Goal: Task Accomplishment & Management: Use online tool/utility

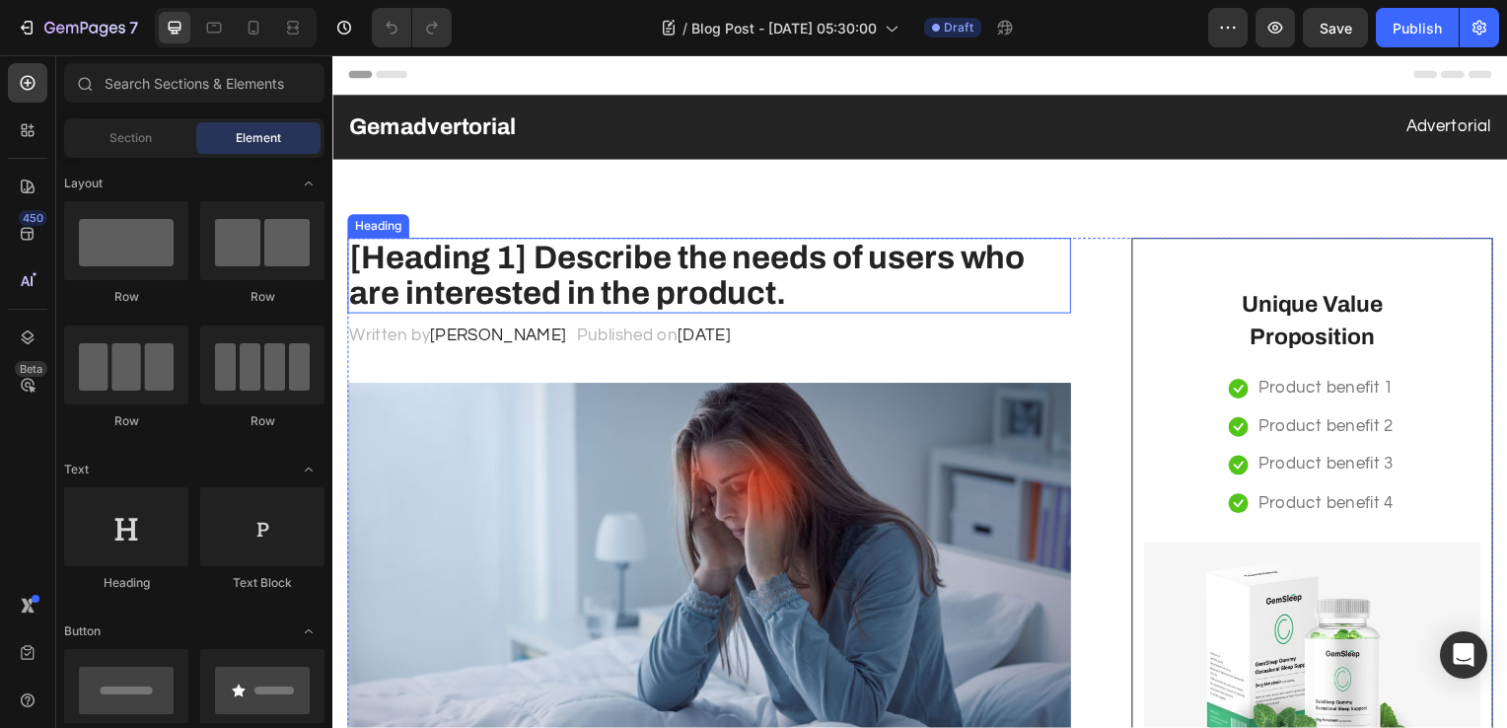
click at [564, 288] on h2 "[Heading 1] Describe the needs of users who are interested in the product." at bounding box center [711, 278] width 729 height 76
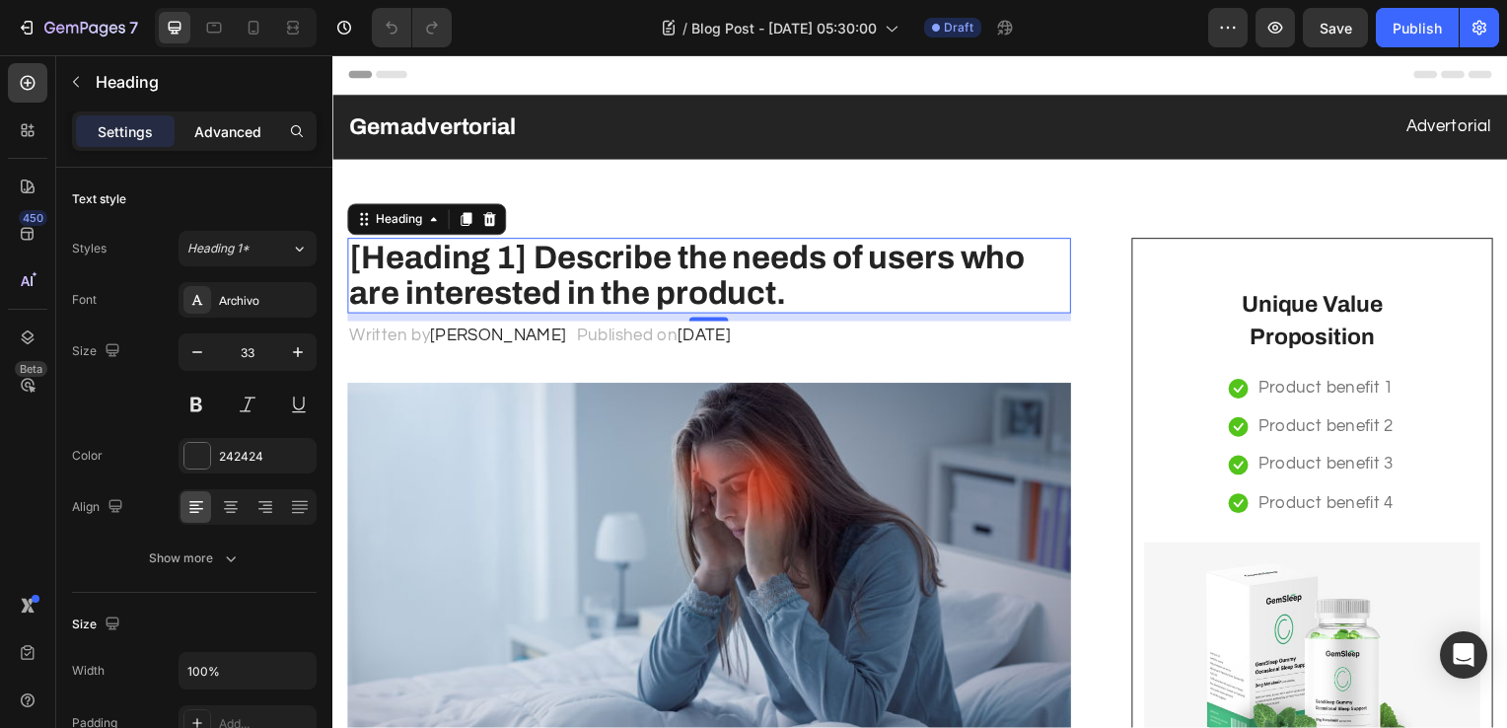
click at [231, 132] on p "Advanced" at bounding box center [227, 131] width 67 height 21
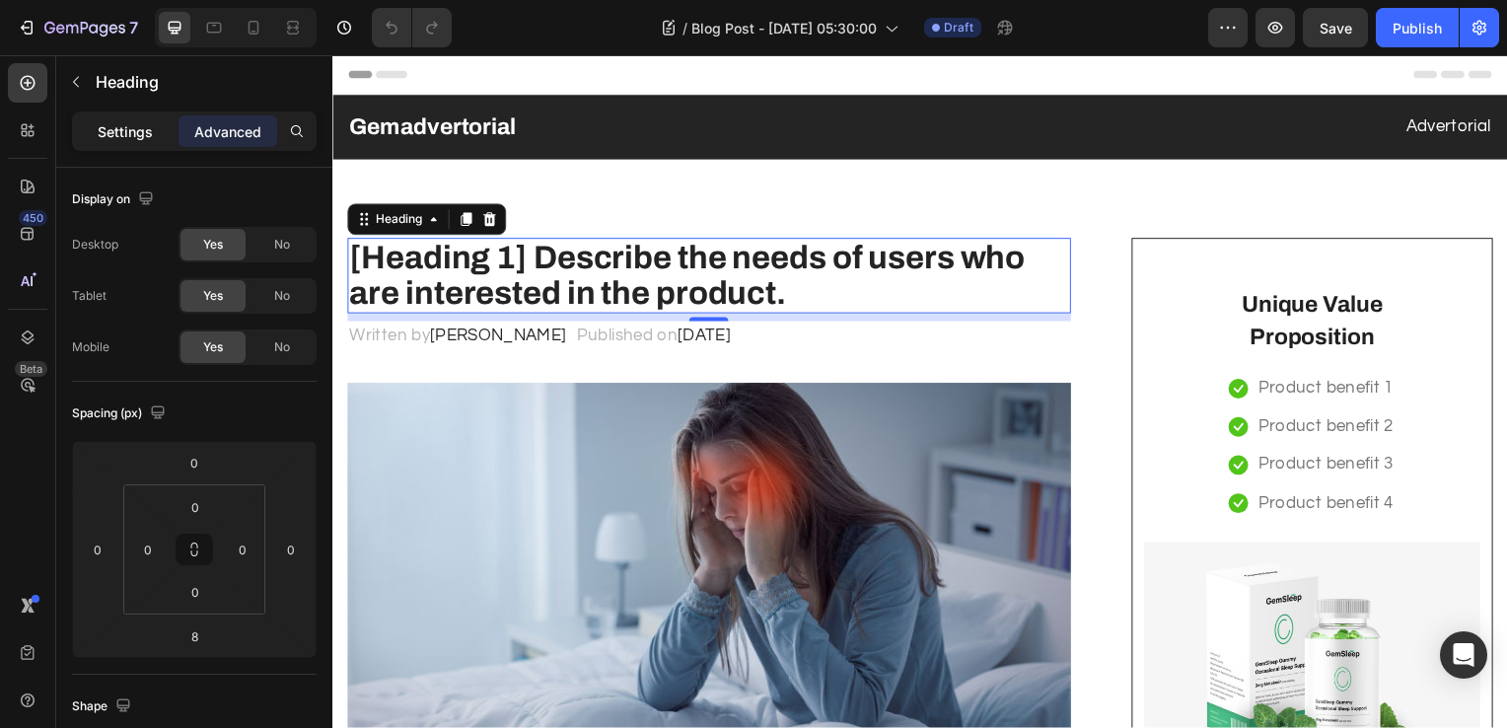
click at [130, 130] on p "Settings" at bounding box center [125, 131] width 55 height 21
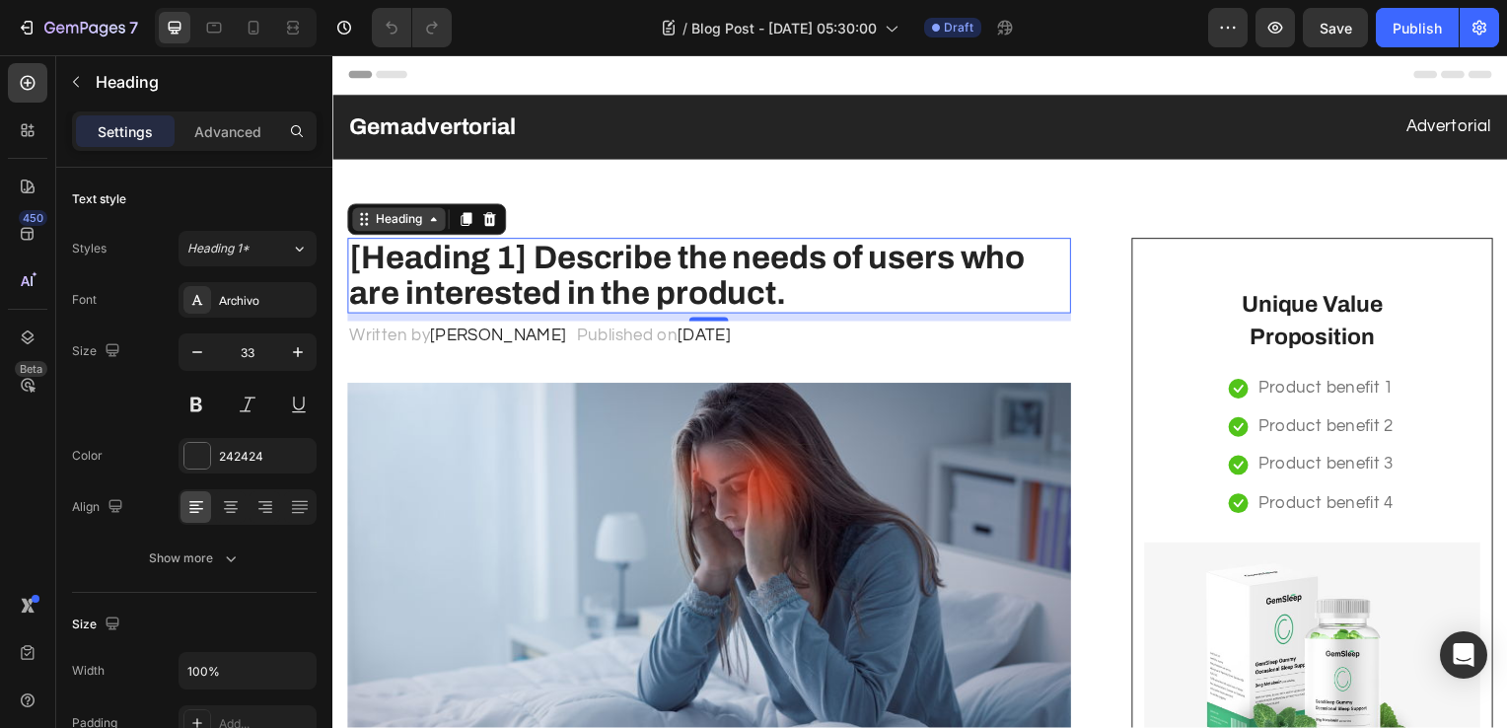
click at [411, 225] on div "Heading" at bounding box center [399, 221] width 54 height 18
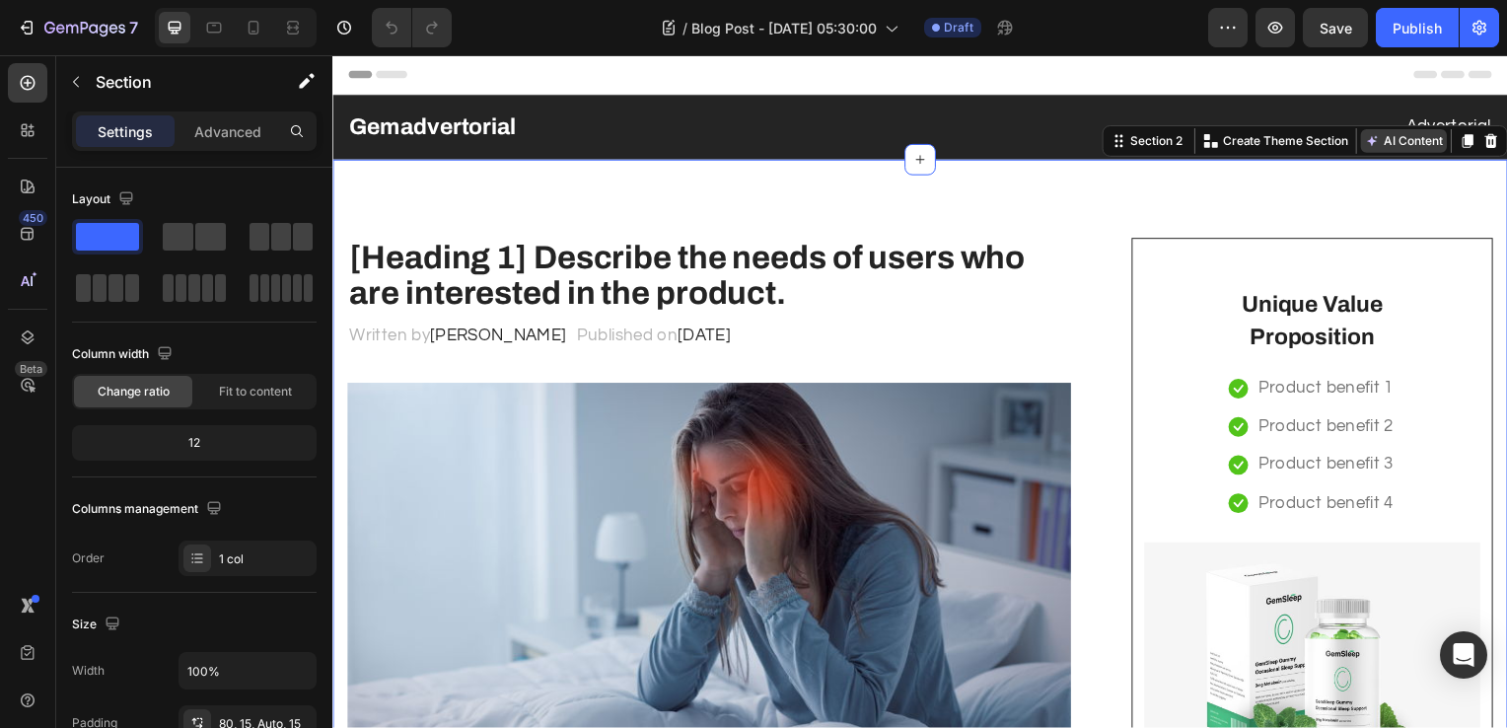
click at [1390, 132] on button "AI Content" at bounding box center [1411, 142] width 87 height 24
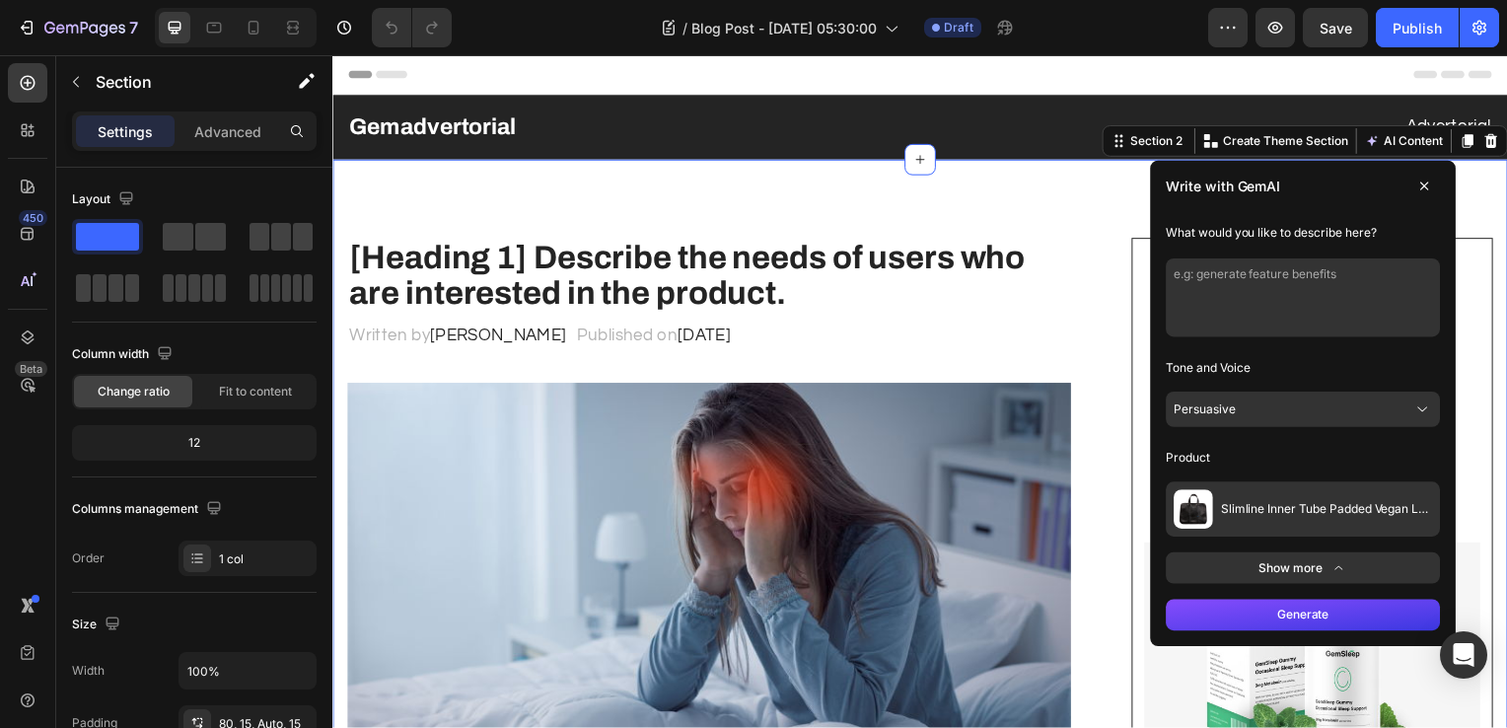
click at [1258, 405] on button "Persuasive" at bounding box center [1310, 413] width 276 height 36
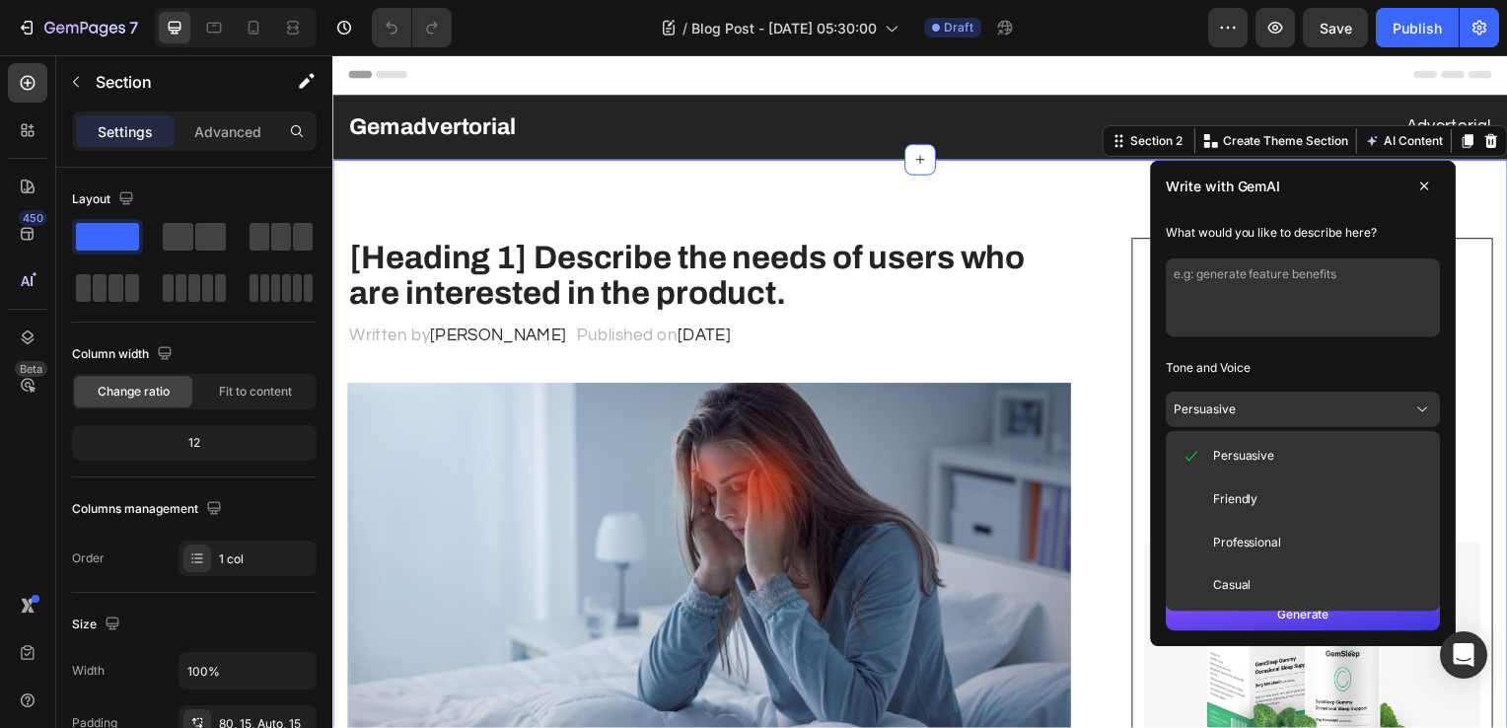
click at [1228, 542] on span "Professional" at bounding box center [1253, 547] width 69 height 16
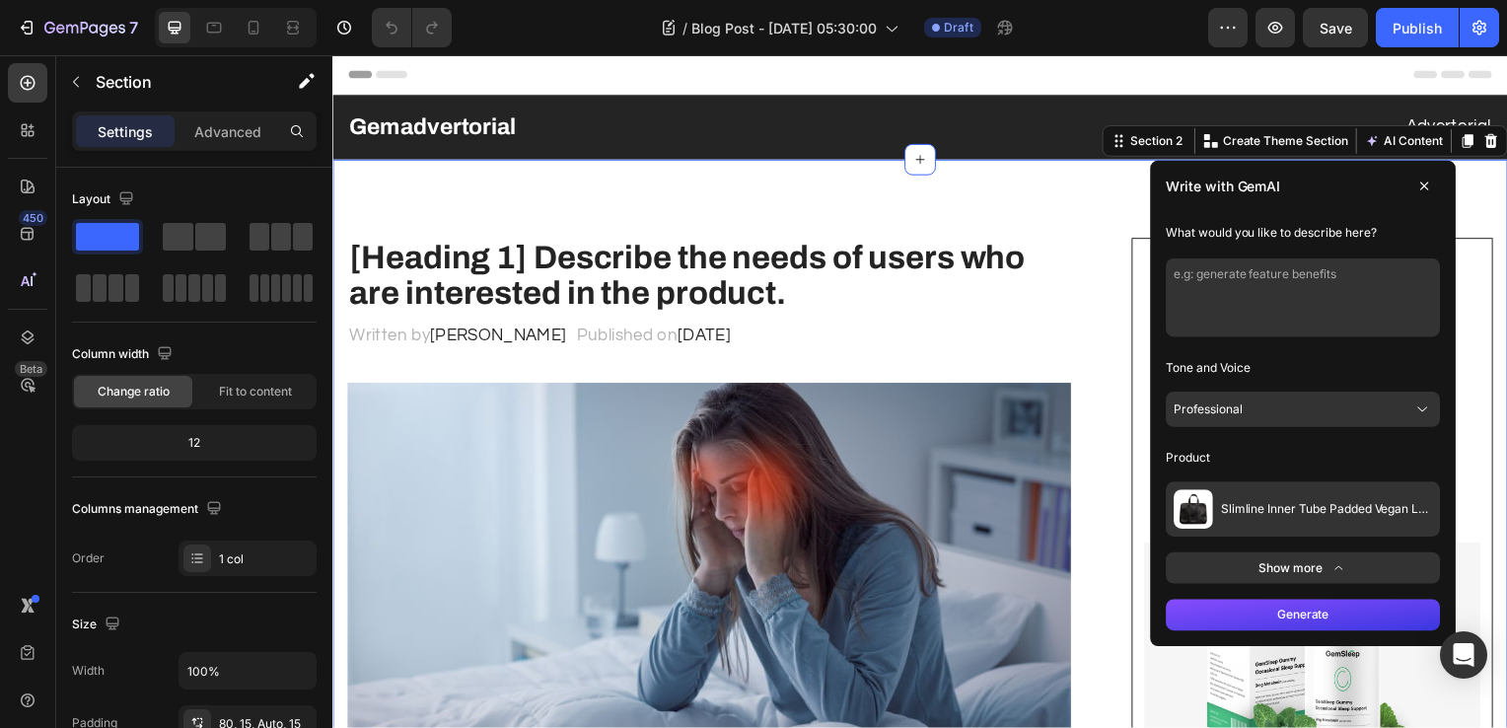
click at [1281, 520] on button "Slimline Inner Tube Padded Vegan Laptop Bag" at bounding box center [1310, 512] width 276 height 55
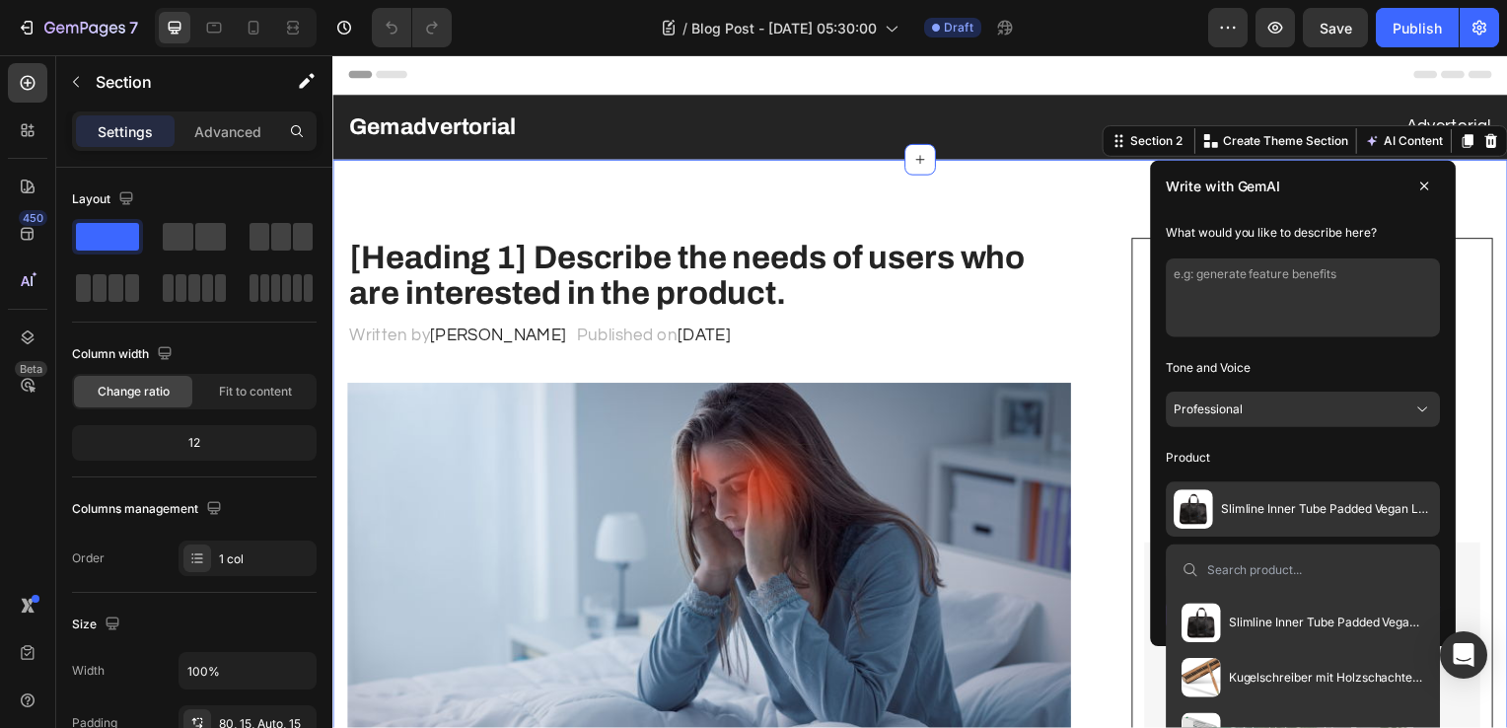
click at [1281, 533] on button "Slimline Inner Tube Padded Vegan Laptop Bag" at bounding box center [1310, 512] width 276 height 55
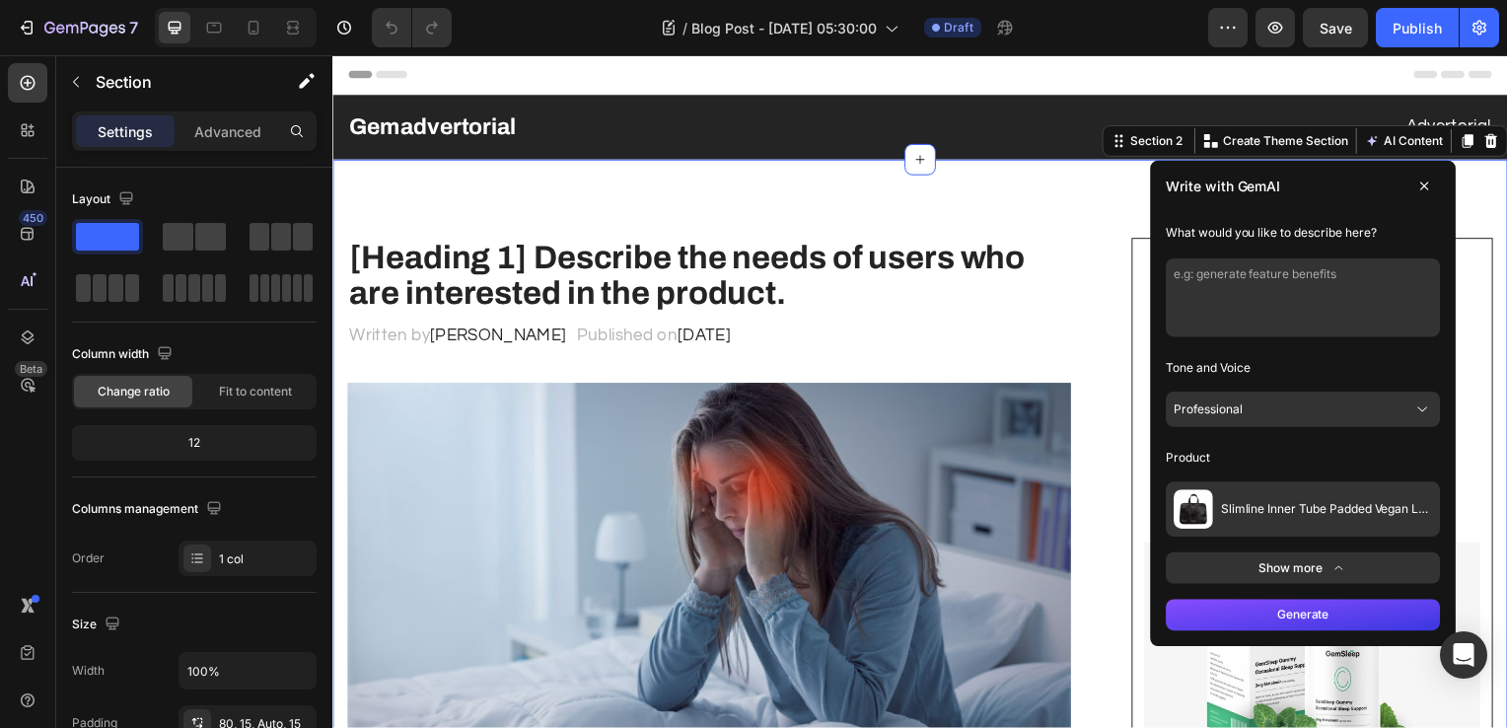
click at [1299, 577] on button "Show more" at bounding box center [1310, 572] width 276 height 32
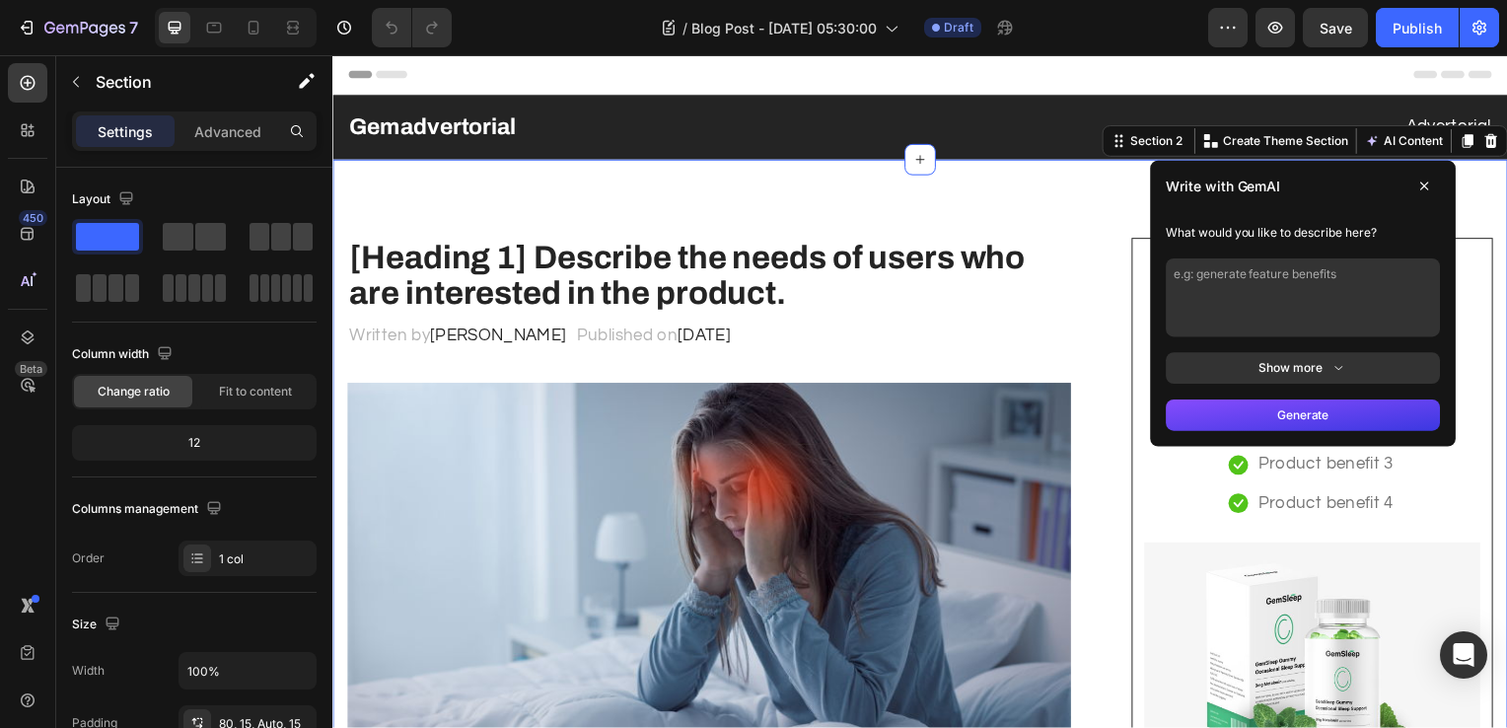
click at [1271, 371] on button "Show more" at bounding box center [1310, 371] width 276 height 32
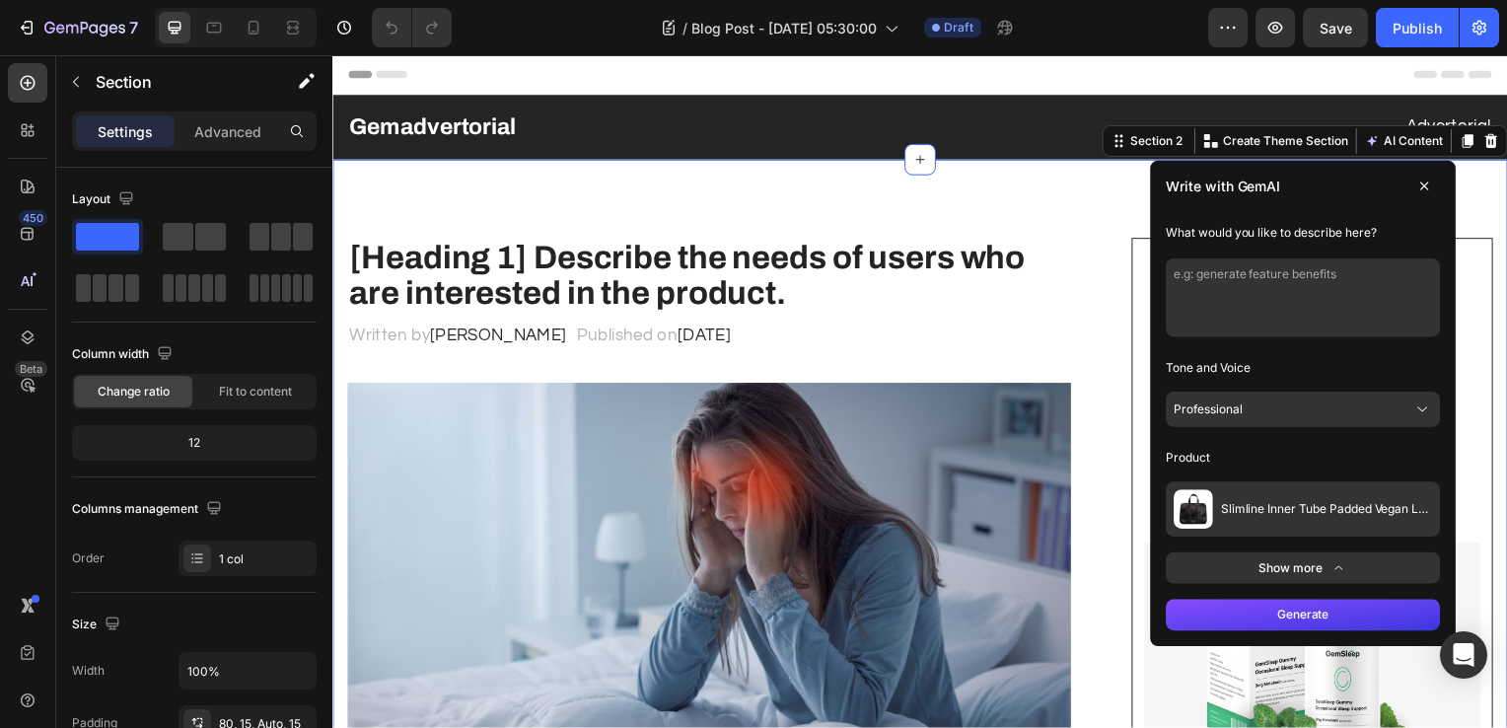
click at [1424, 185] on icon at bounding box center [1432, 188] width 16 height 16
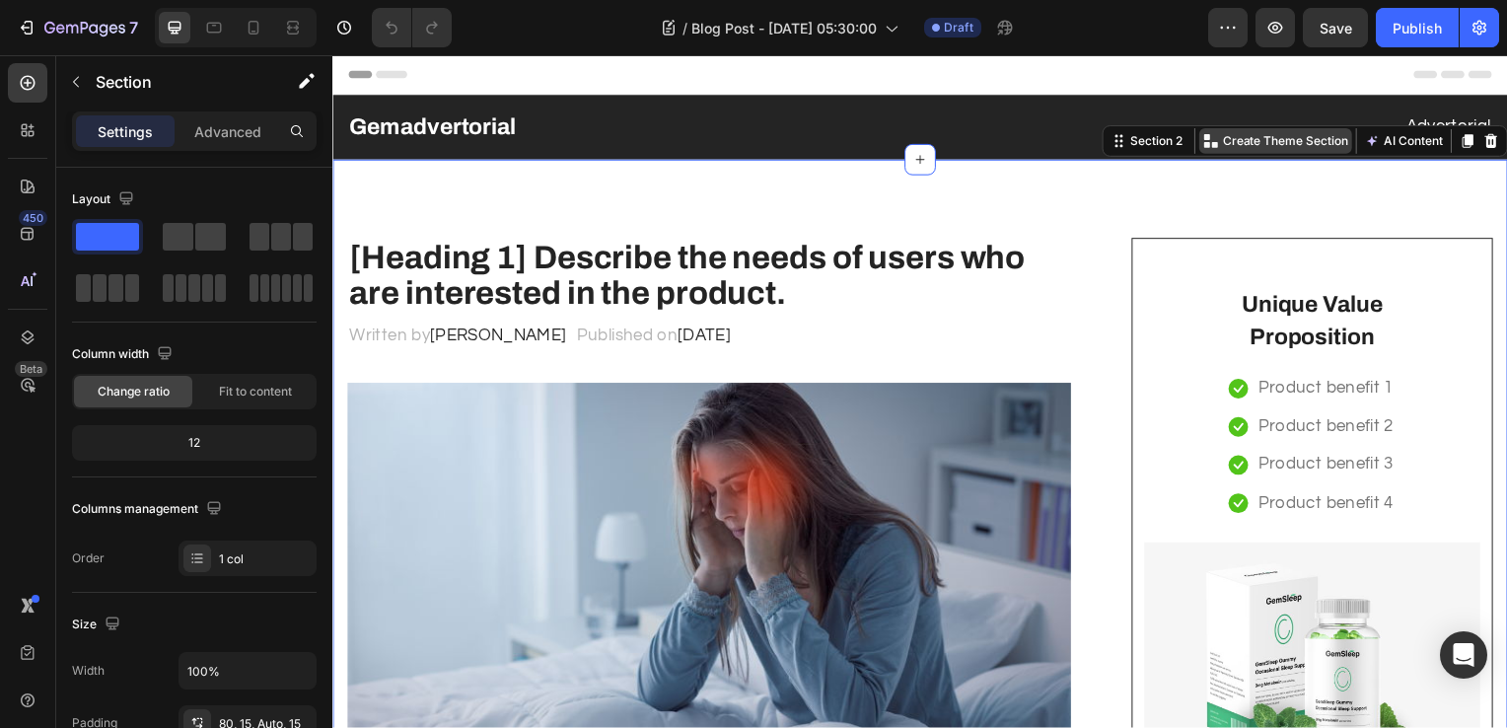
click at [1300, 139] on p "Create Theme Section" at bounding box center [1292, 142] width 126 height 18
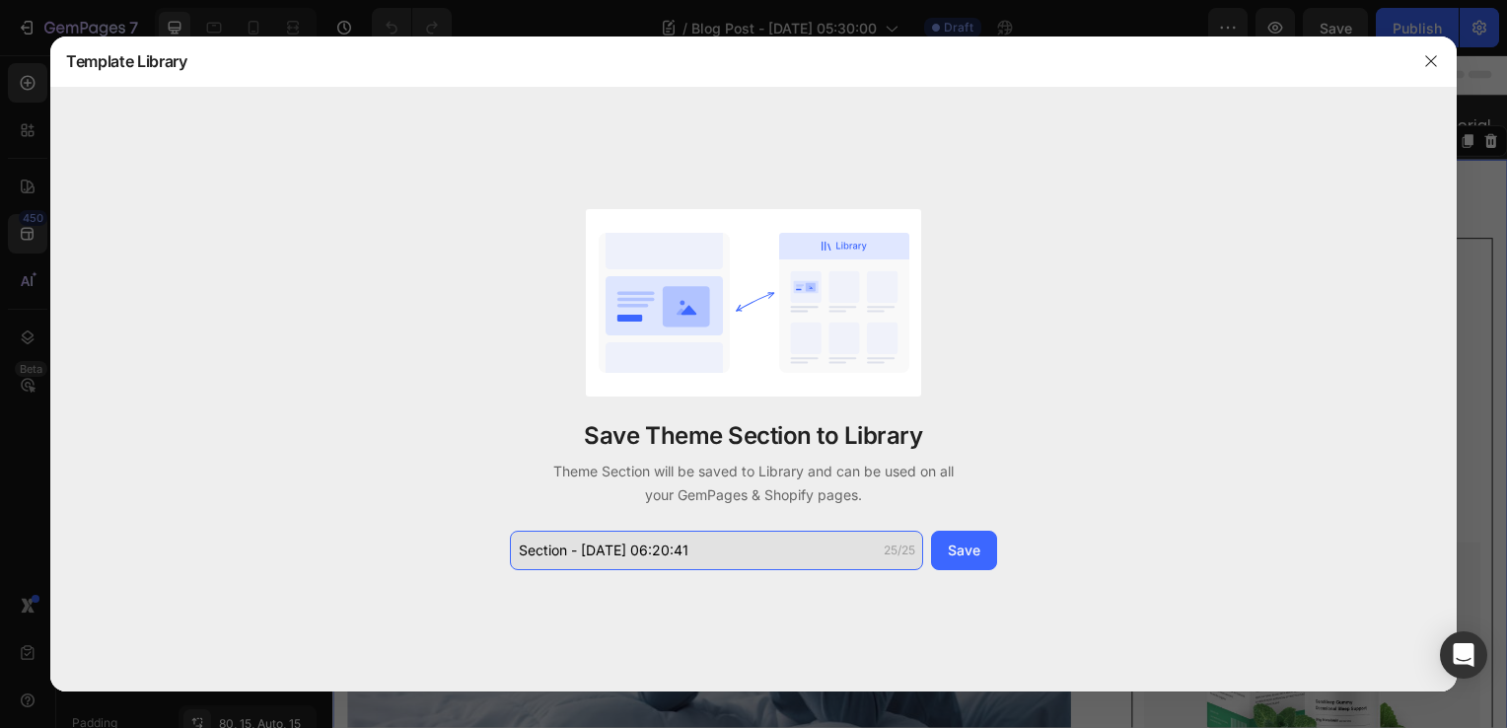
click at [842, 549] on input "Section - [DATE] 06:20:41" at bounding box center [716, 550] width 413 height 39
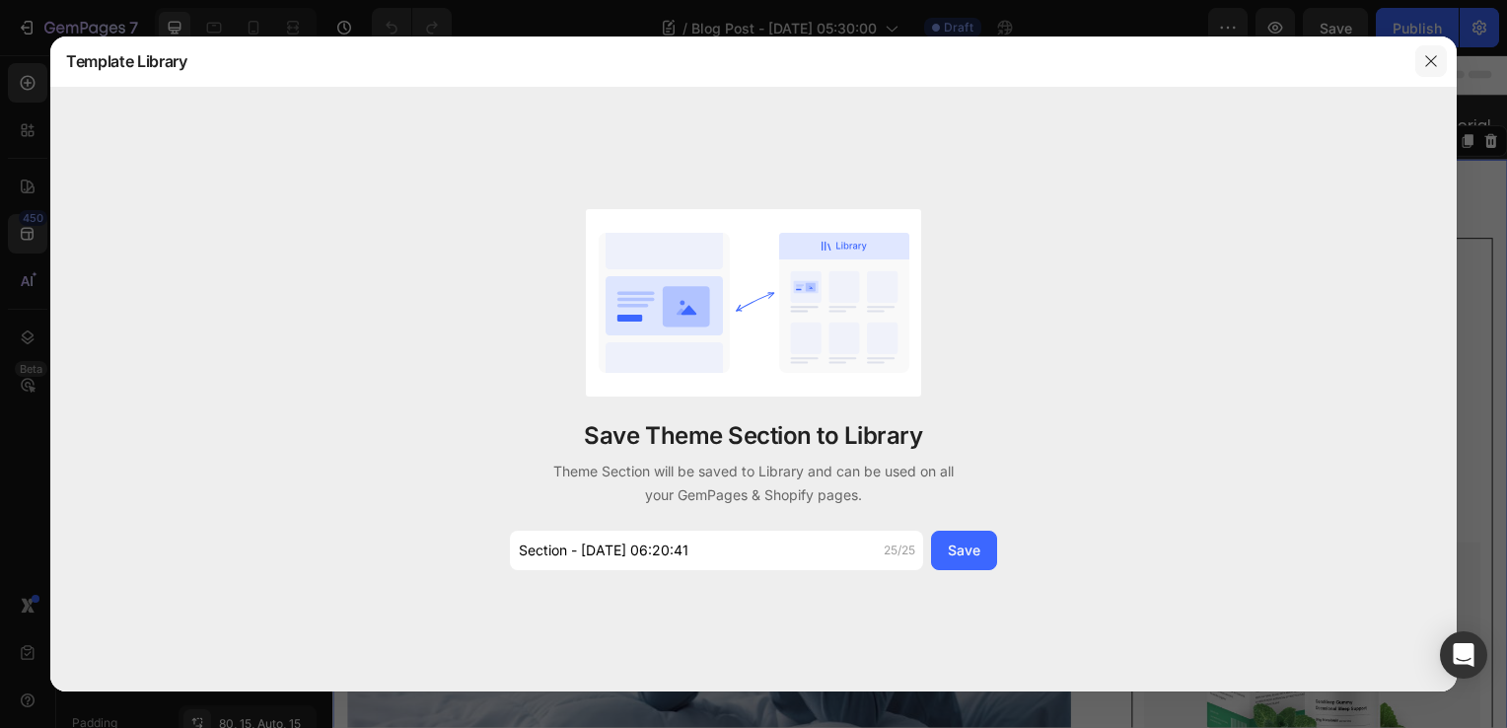
click at [1423, 75] on button "button" at bounding box center [1432, 61] width 32 height 32
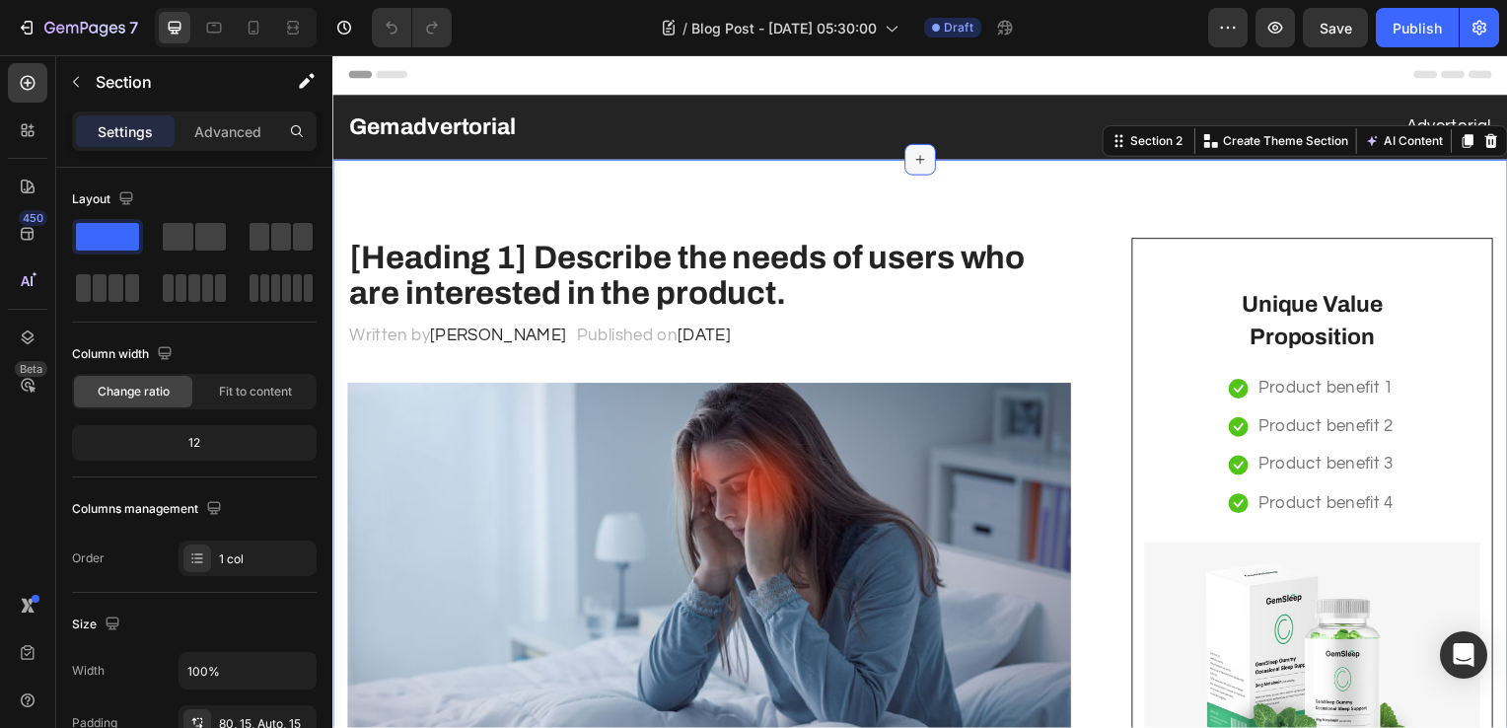
click at [916, 161] on icon at bounding box center [924, 161] width 16 height 16
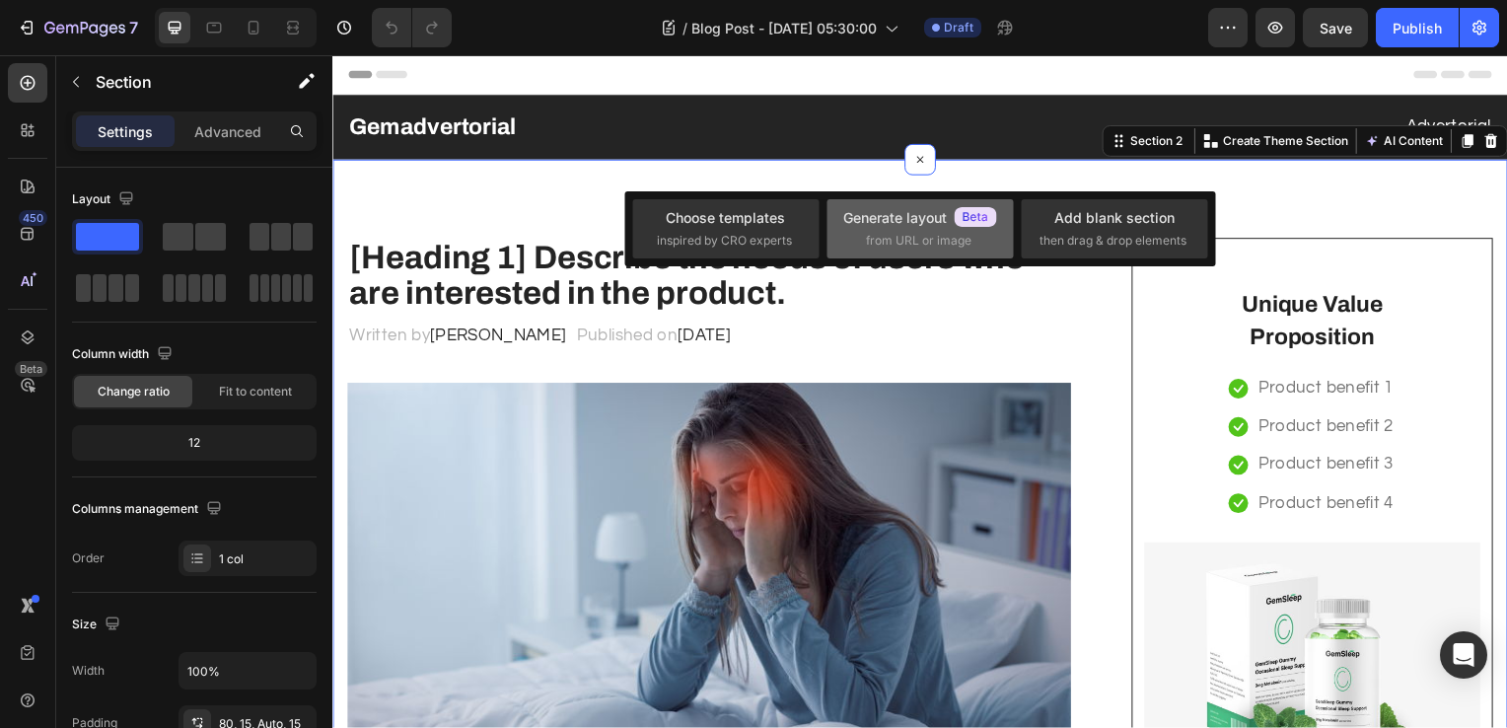
click at [882, 232] on span "from URL or image" at bounding box center [919, 241] width 106 height 18
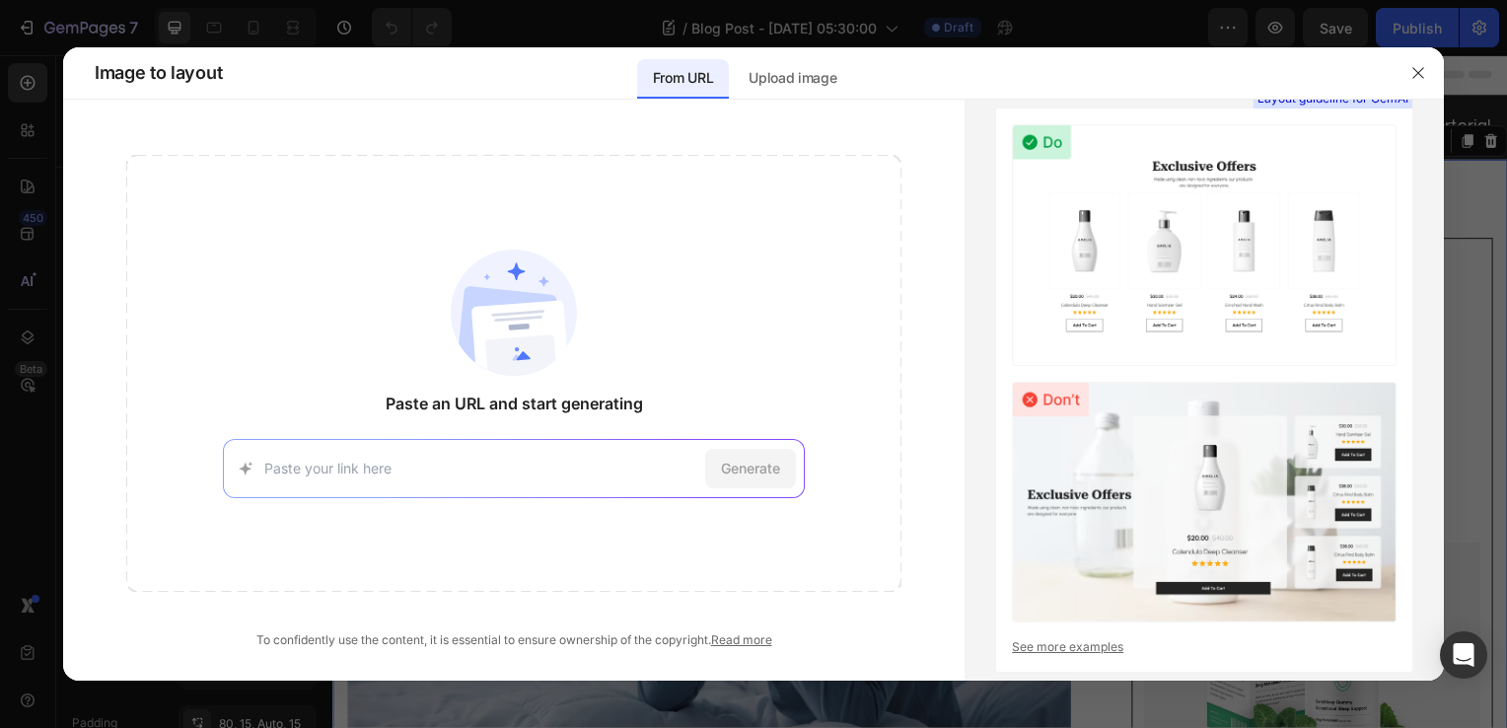
click at [544, 463] on input at bounding box center [480, 468] width 433 height 21
click at [1417, 72] on icon "button" at bounding box center [1418, 72] width 11 height 11
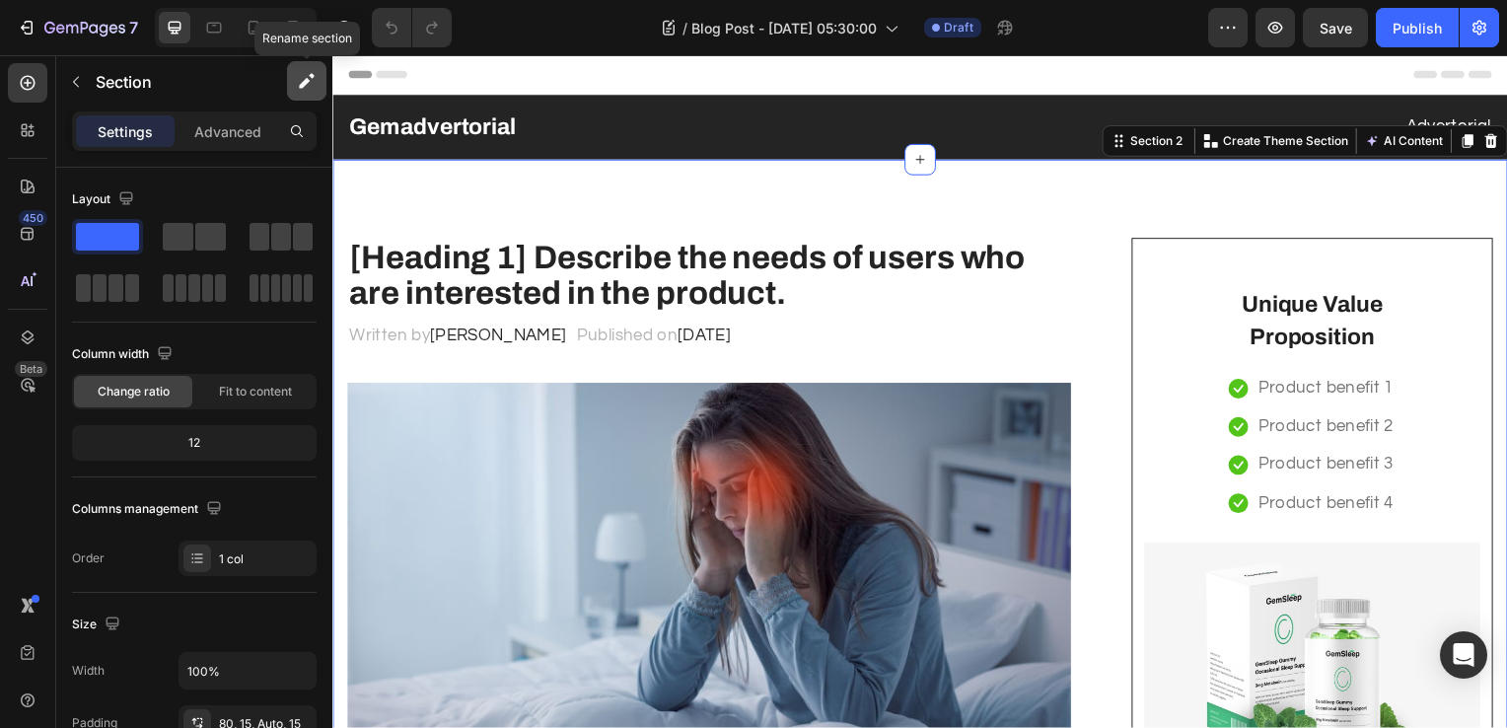
click at [302, 76] on icon "button" at bounding box center [307, 81] width 20 height 20
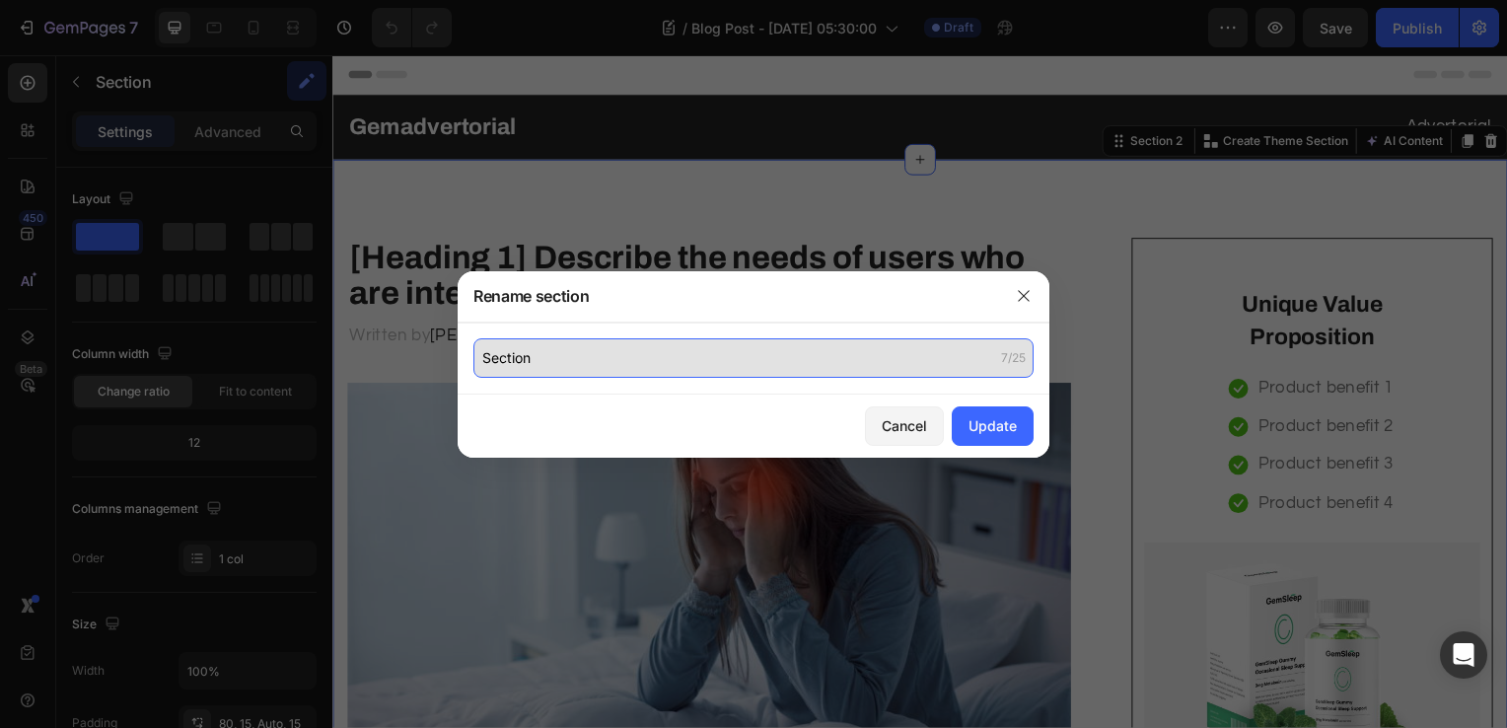
click at [555, 352] on input "Section" at bounding box center [753, 357] width 560 height 39
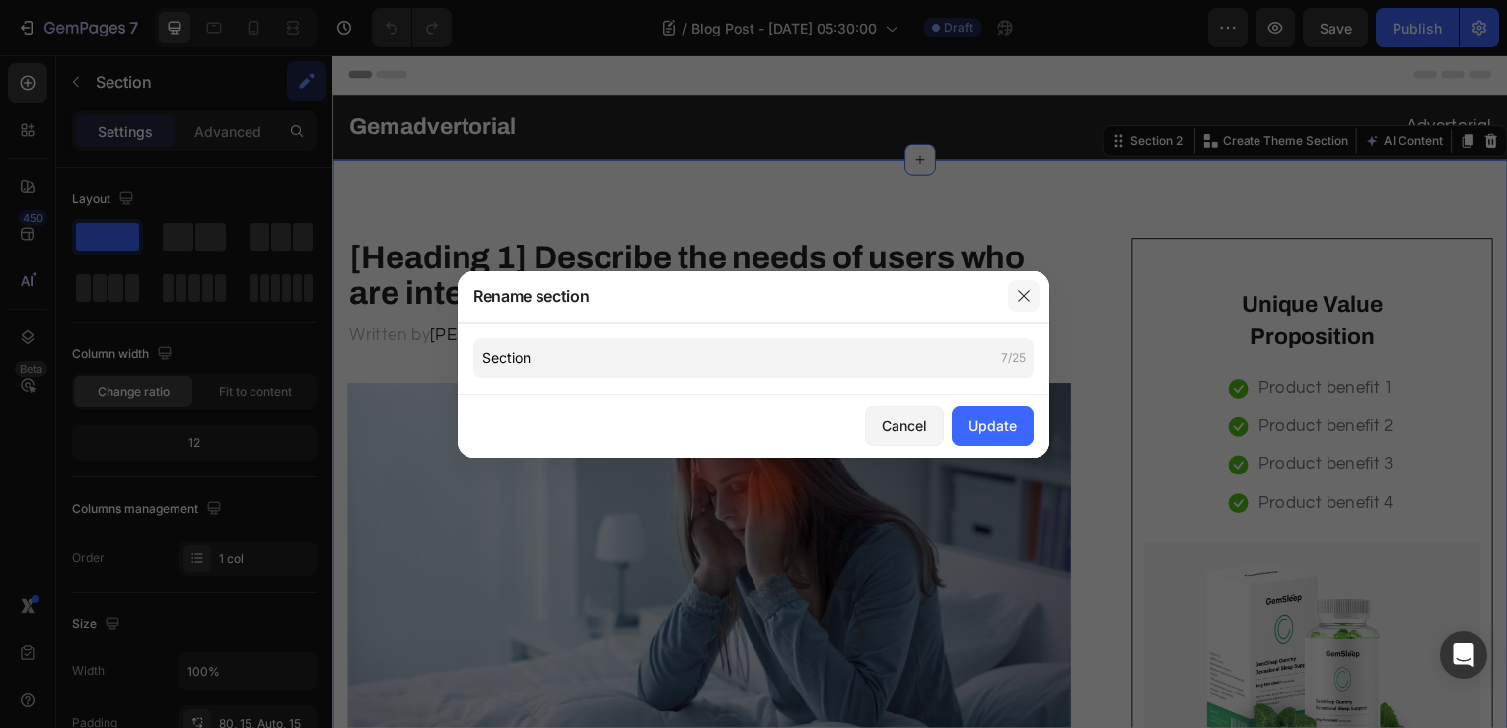
click at [1022, 304] on button "button" at bounding box center [1024, 296] width 32 height 32
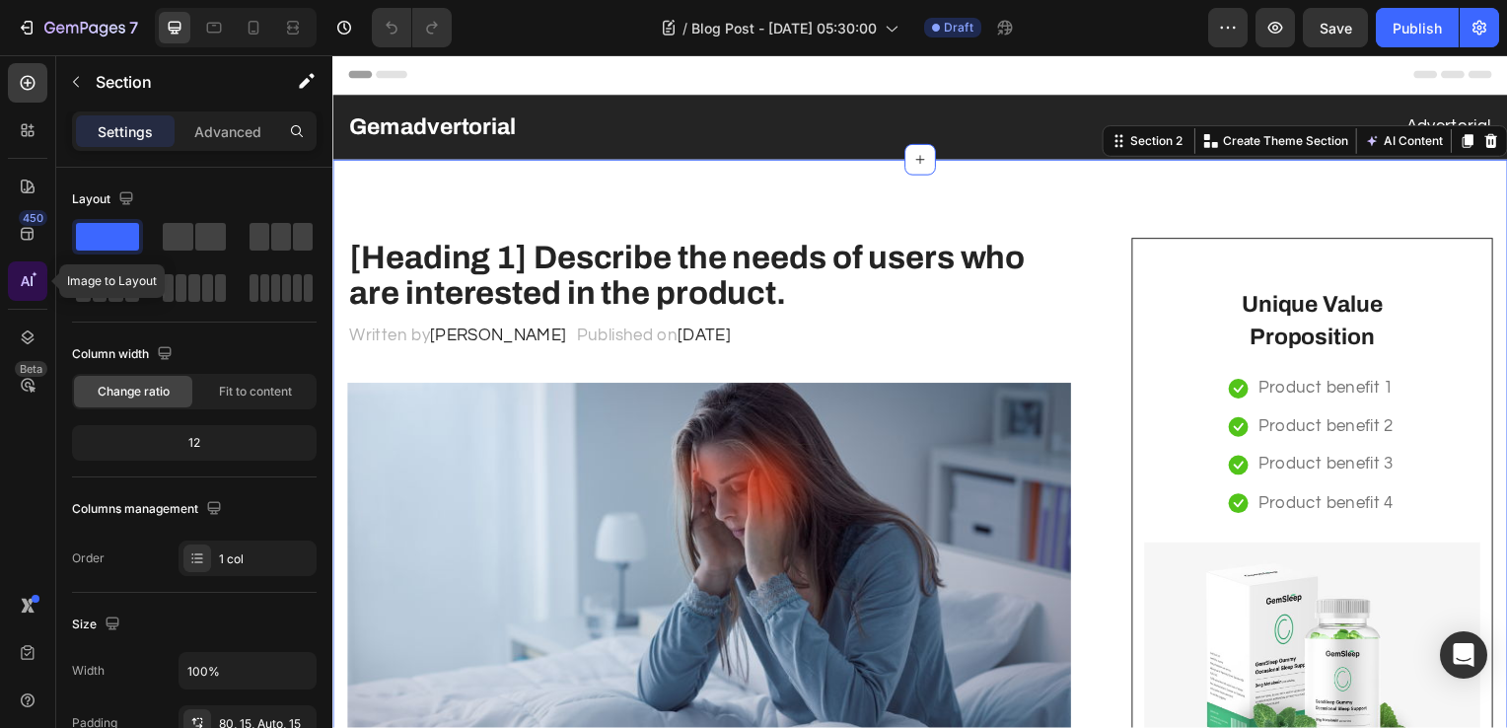
click at [42, 293] on div at bounding box center [27, 280] width 39 height 39
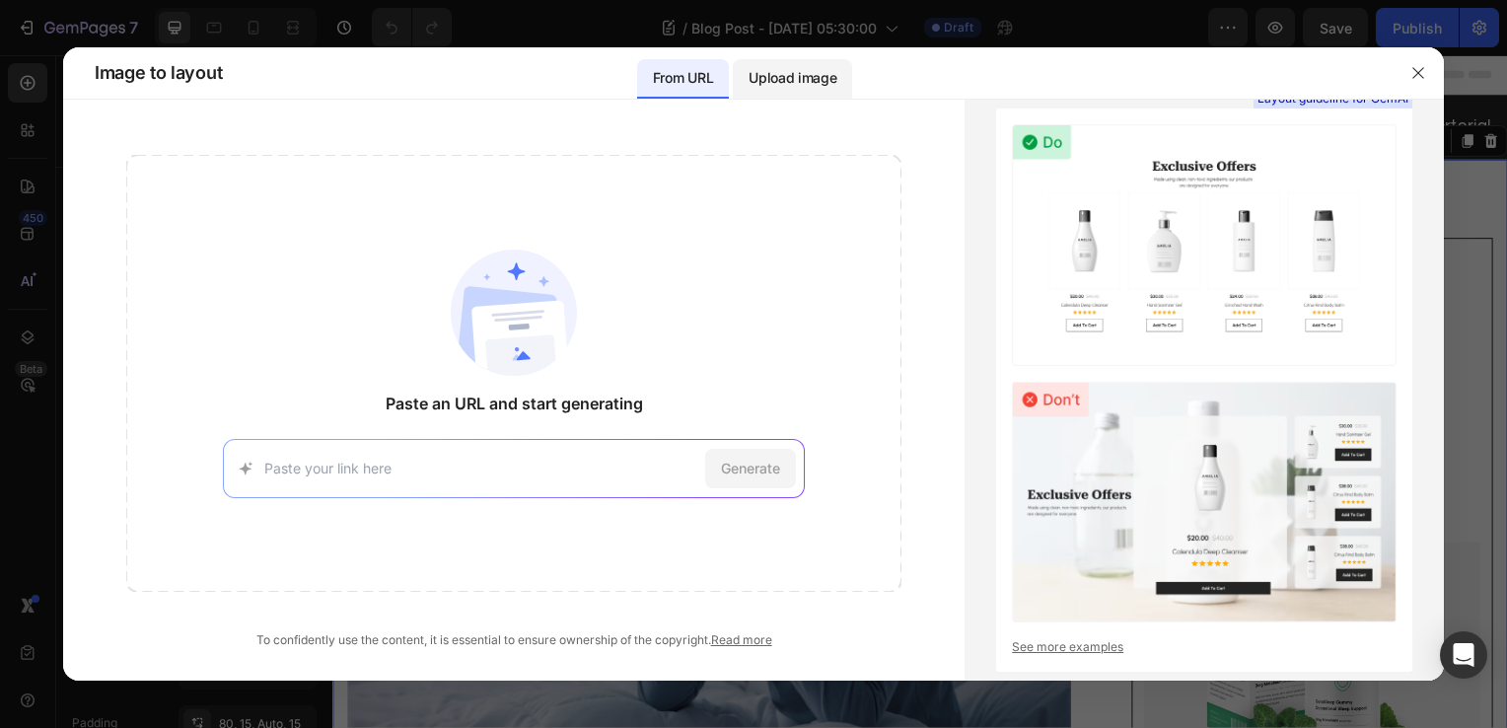
click at [762, 80] on p "Upload image" at bounding box center [793, 78] width 88 height 24
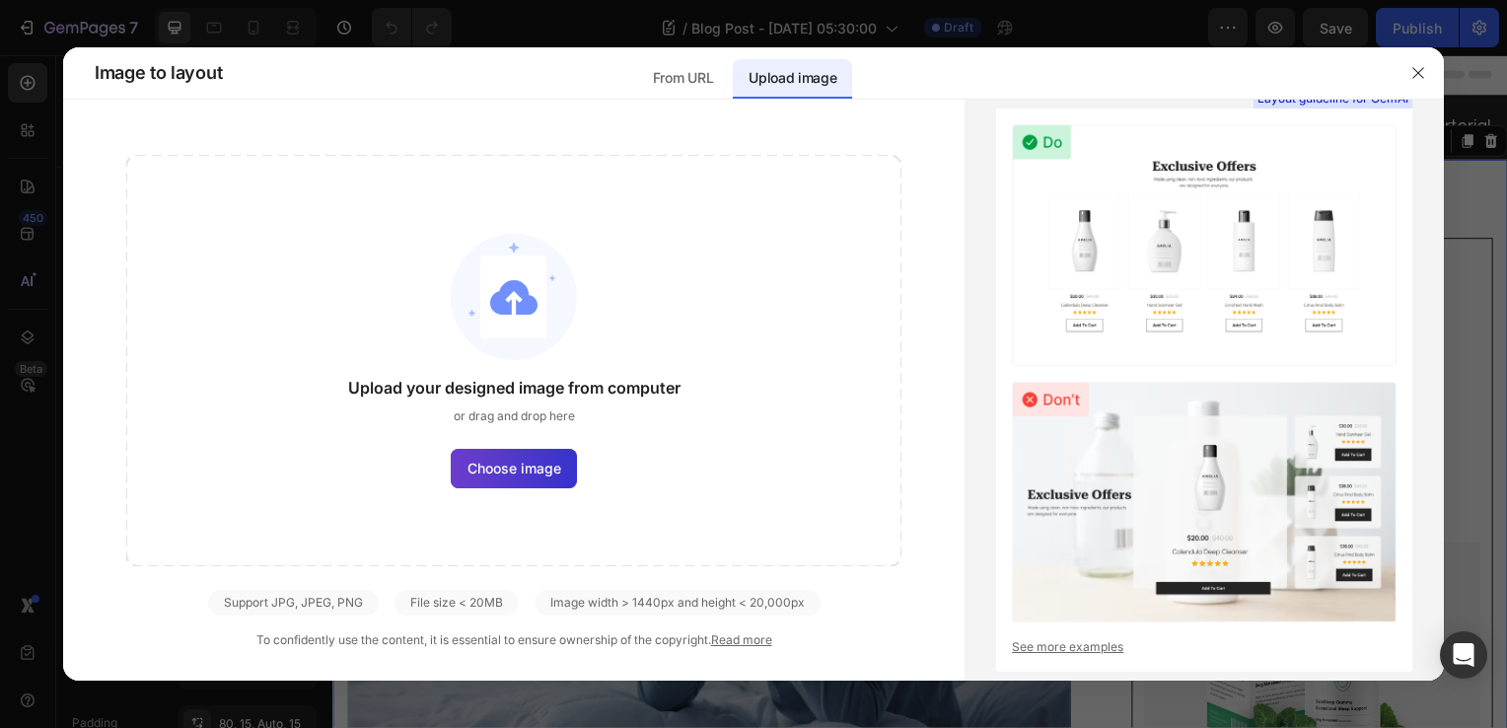
click at [519, 480] on label "Choose image" at bounding box center [514, 468] width 126 height 39
click at [0, 0] on input "Choose image" at bounding box center [0, 0] width 0 height 0
click at [1416, 71] on icon "button" at bounding box center [1419, 73] width 16 height 16
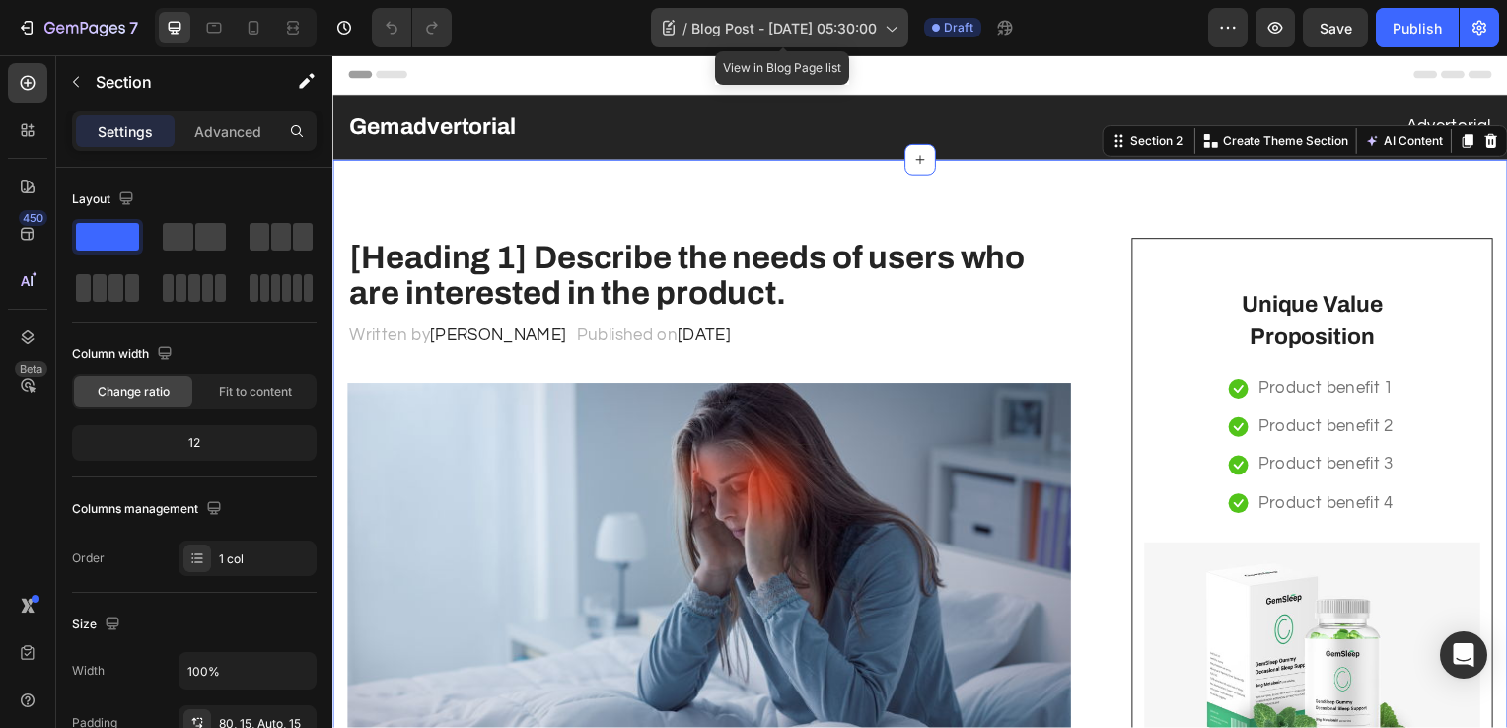
click at [781, 38] on div "/ Blog Post - [DATE] 05:30:00" at bounding box center [779, 27] width 257 height 39
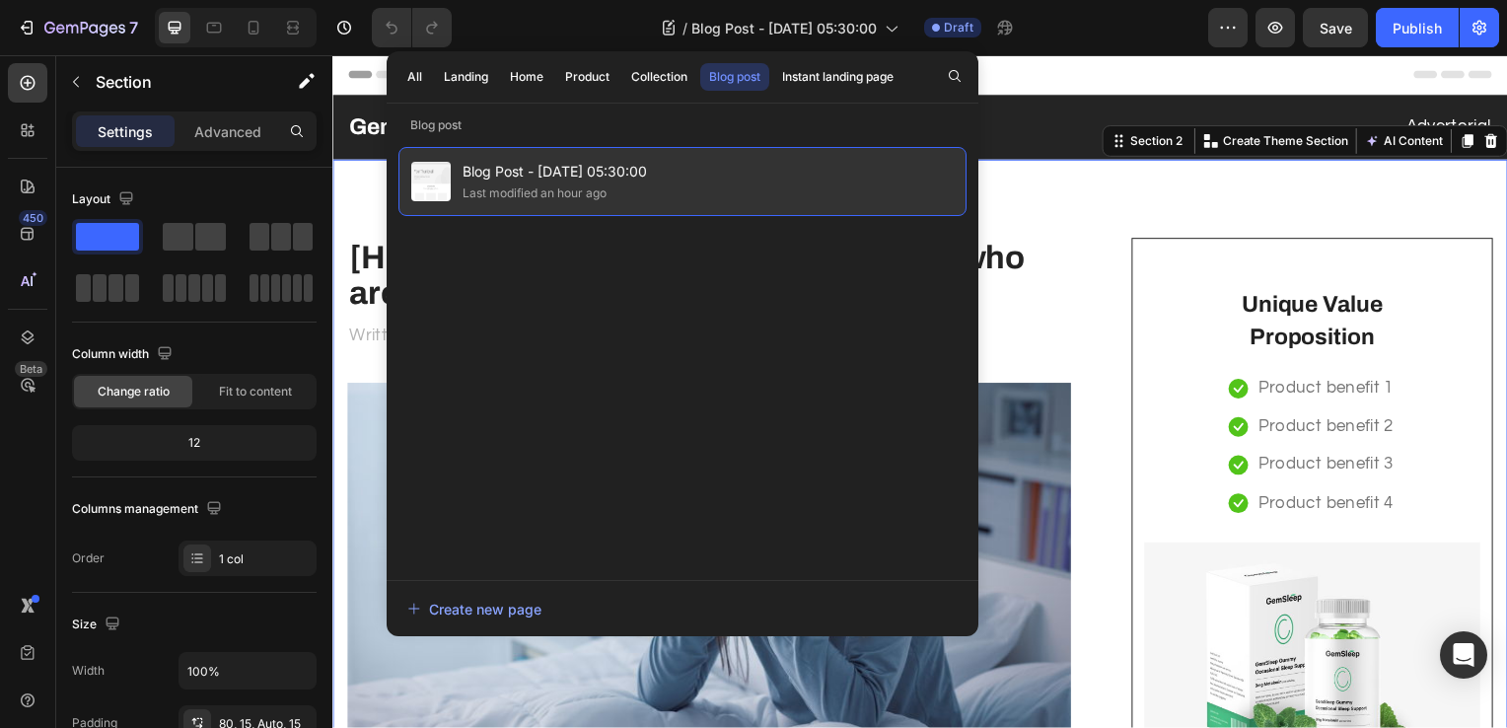
click at [568, 162] on span "Blog Post - [DATE] 05:30:00" at bounding box center [555, 172] width 184 height 24
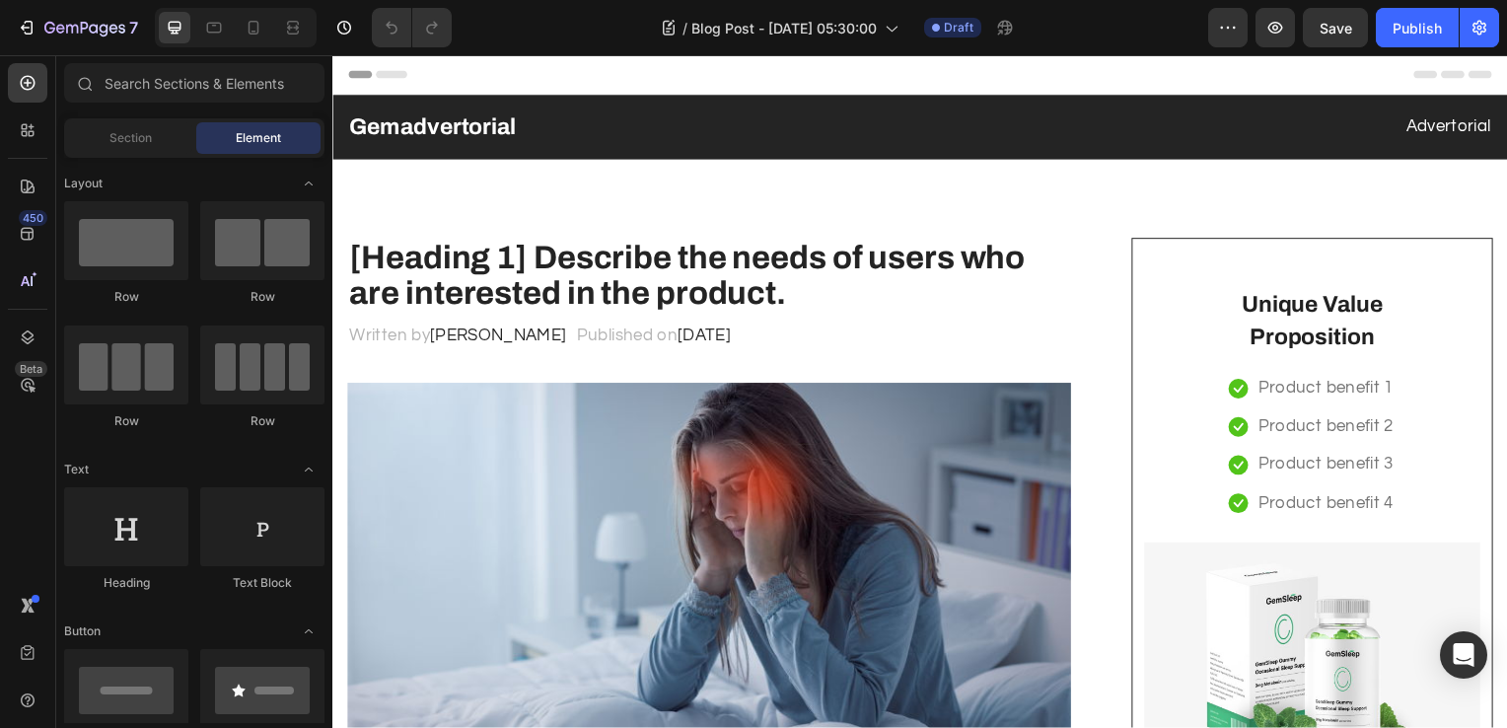
click at [396, 74] on span "Header" at bounding box center [391, 75] width 43 height 20
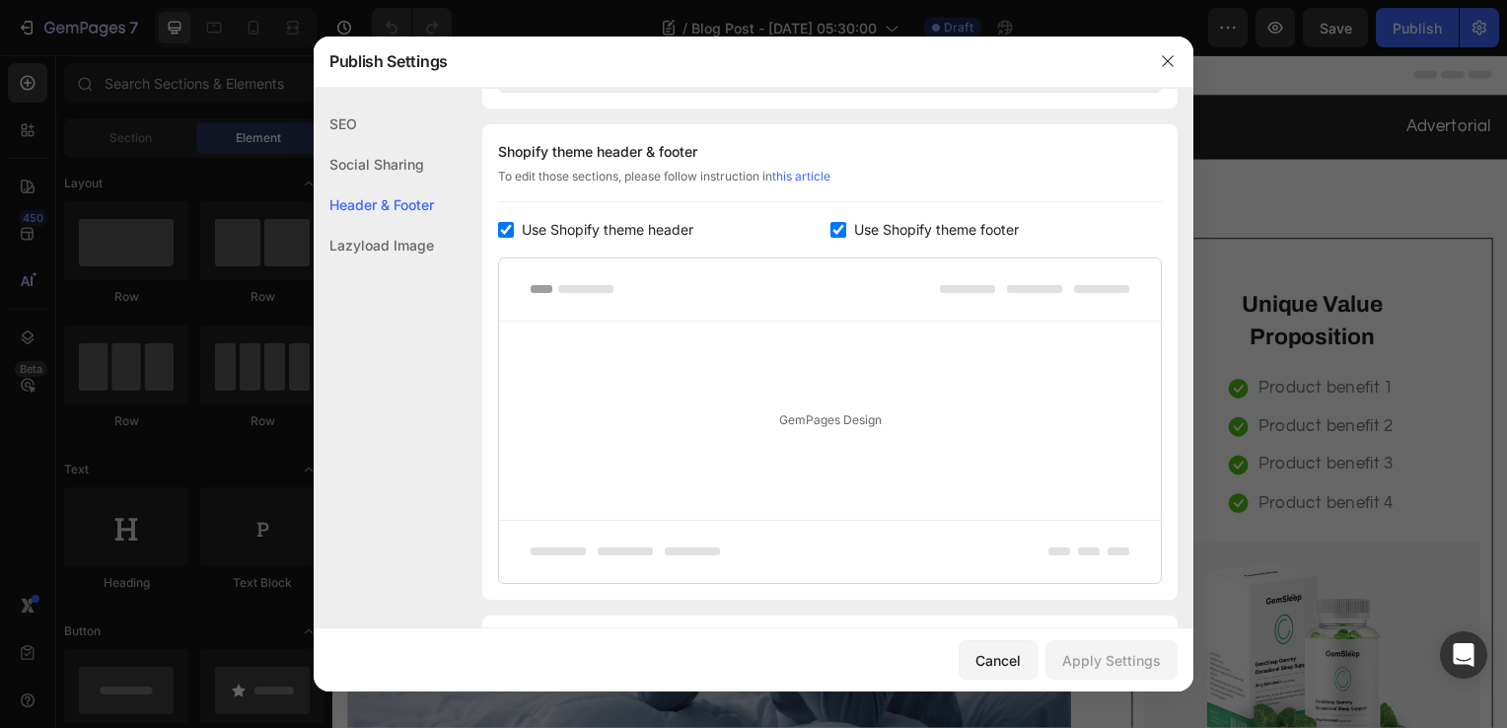
scroll to position [923, 0]
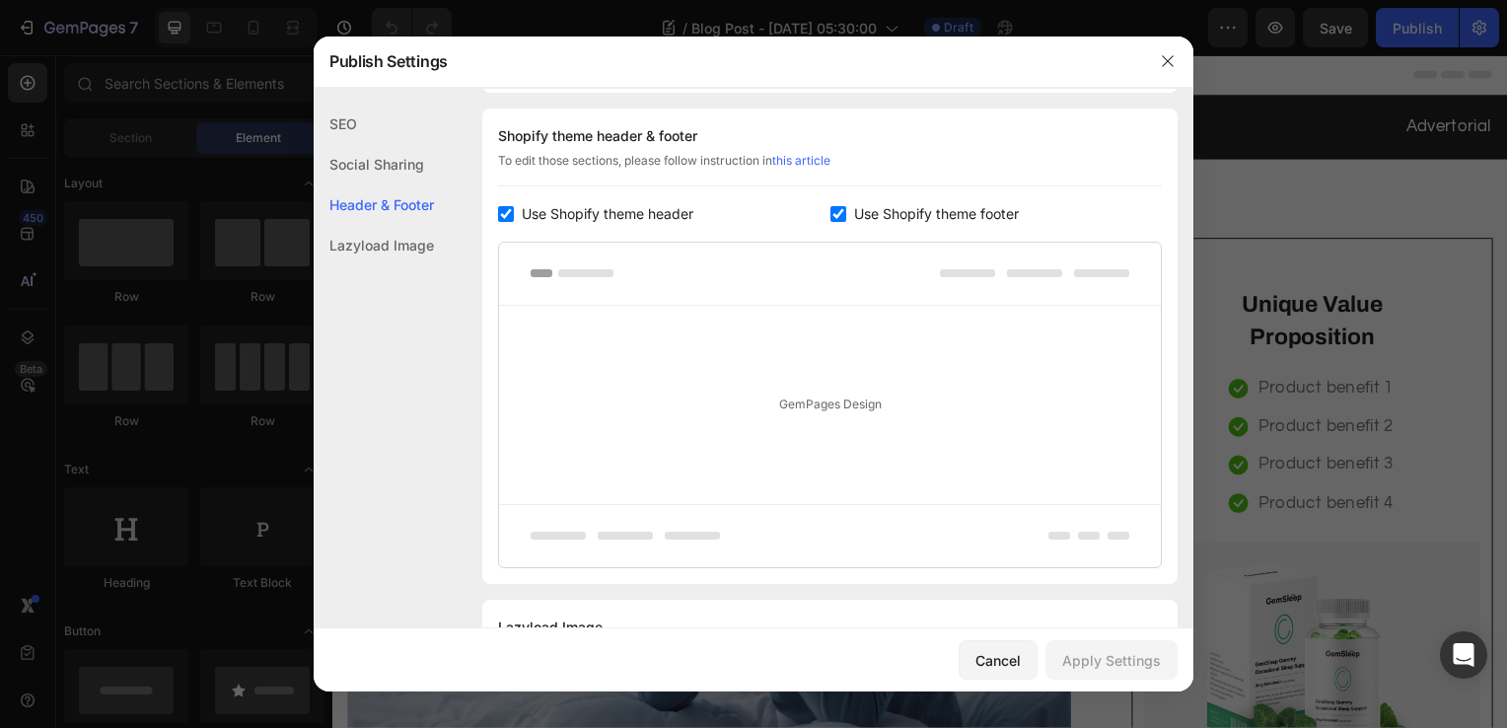
click at [806, 426] on div "GemPages Design" at bounding box center [830, 405] width 662 height 198
click at [387, 184] on div "Social Sharing" at bounding box center [374, 204] width 120 height 40
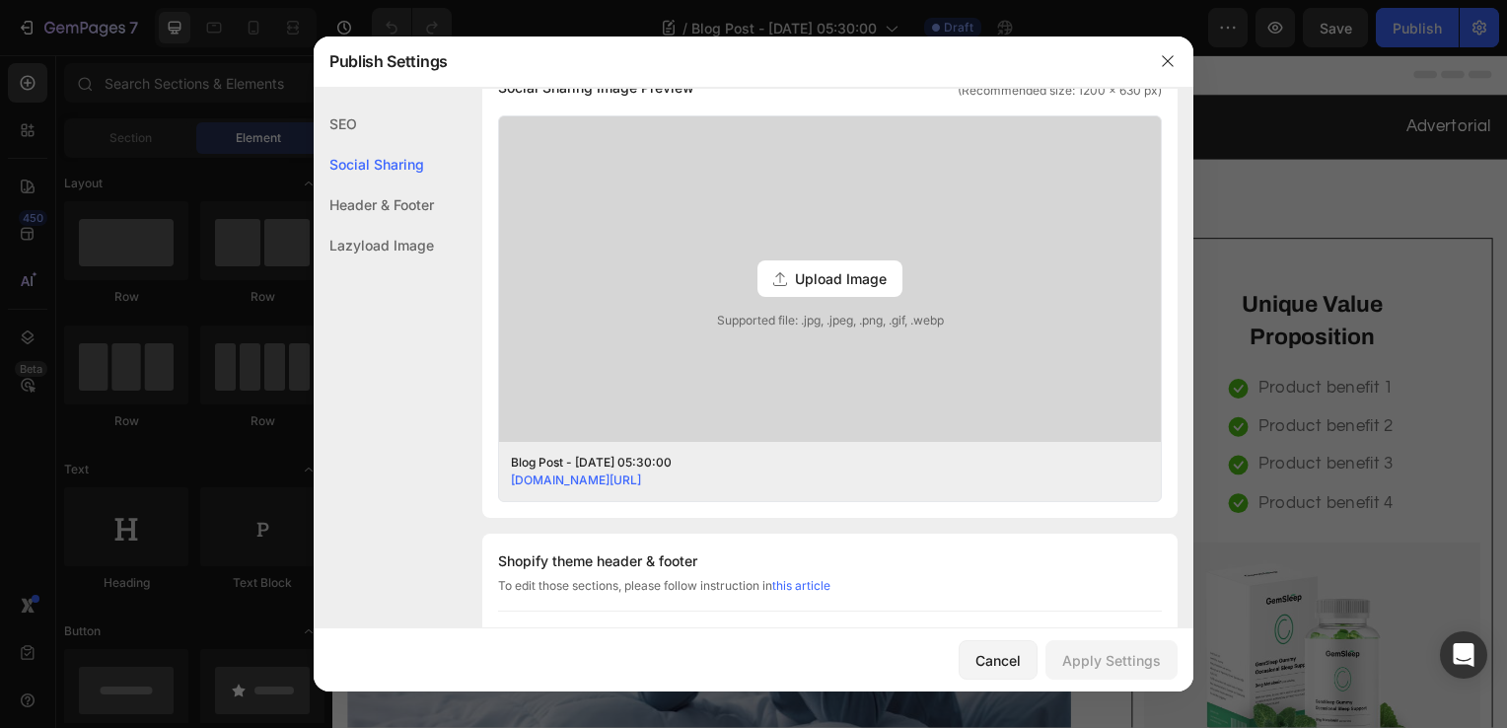
scroll to position [450, 0]
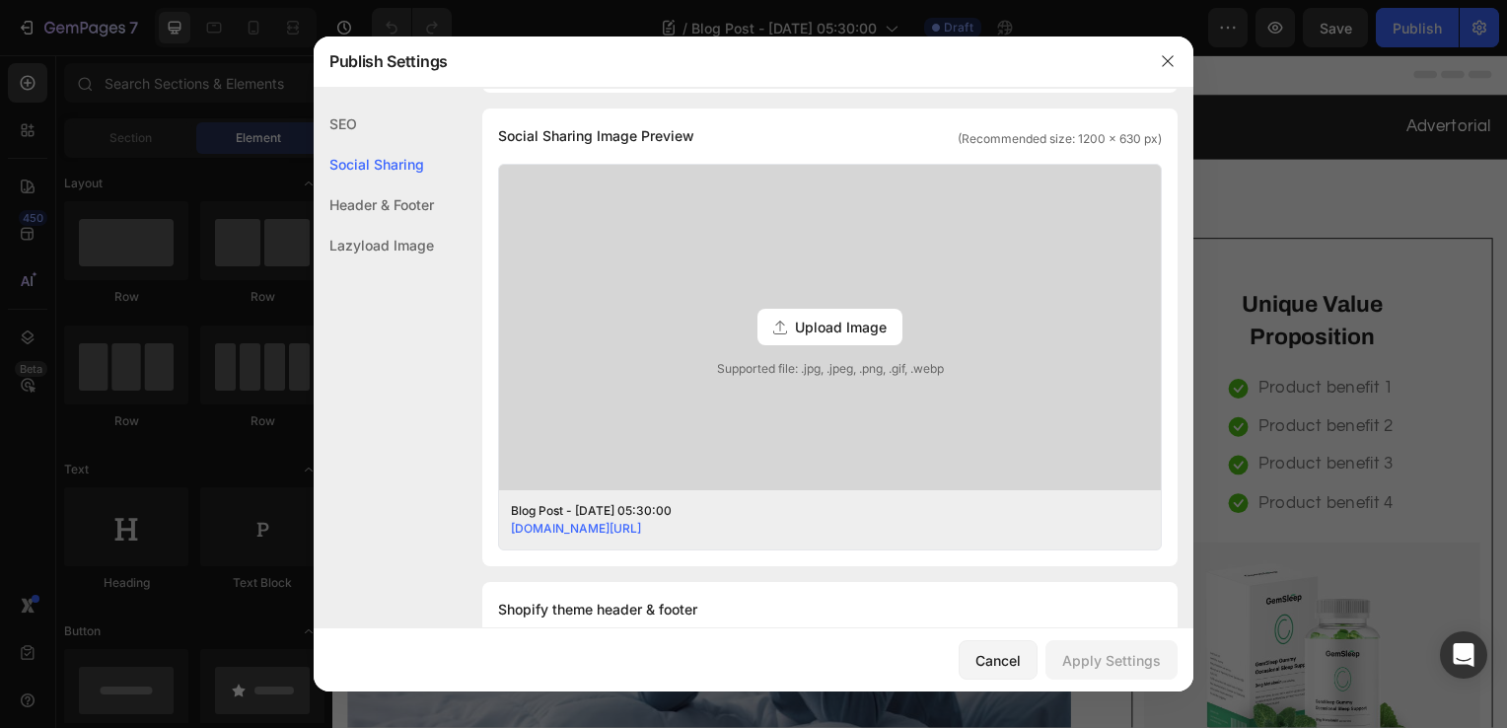
click at [386, 225] on div "Header & Footer" at bounding box center [374, 245] width 120 height 40
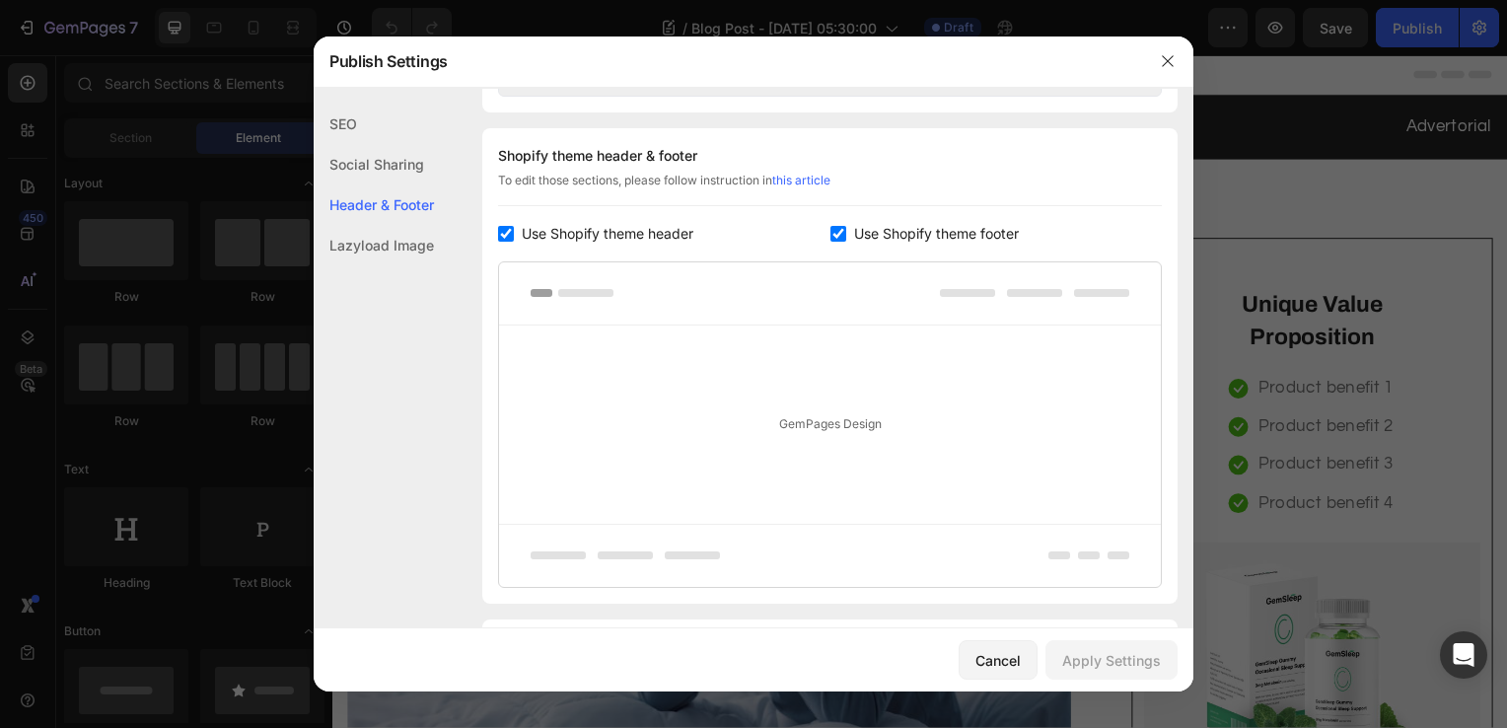
scroll to position [923, 0]
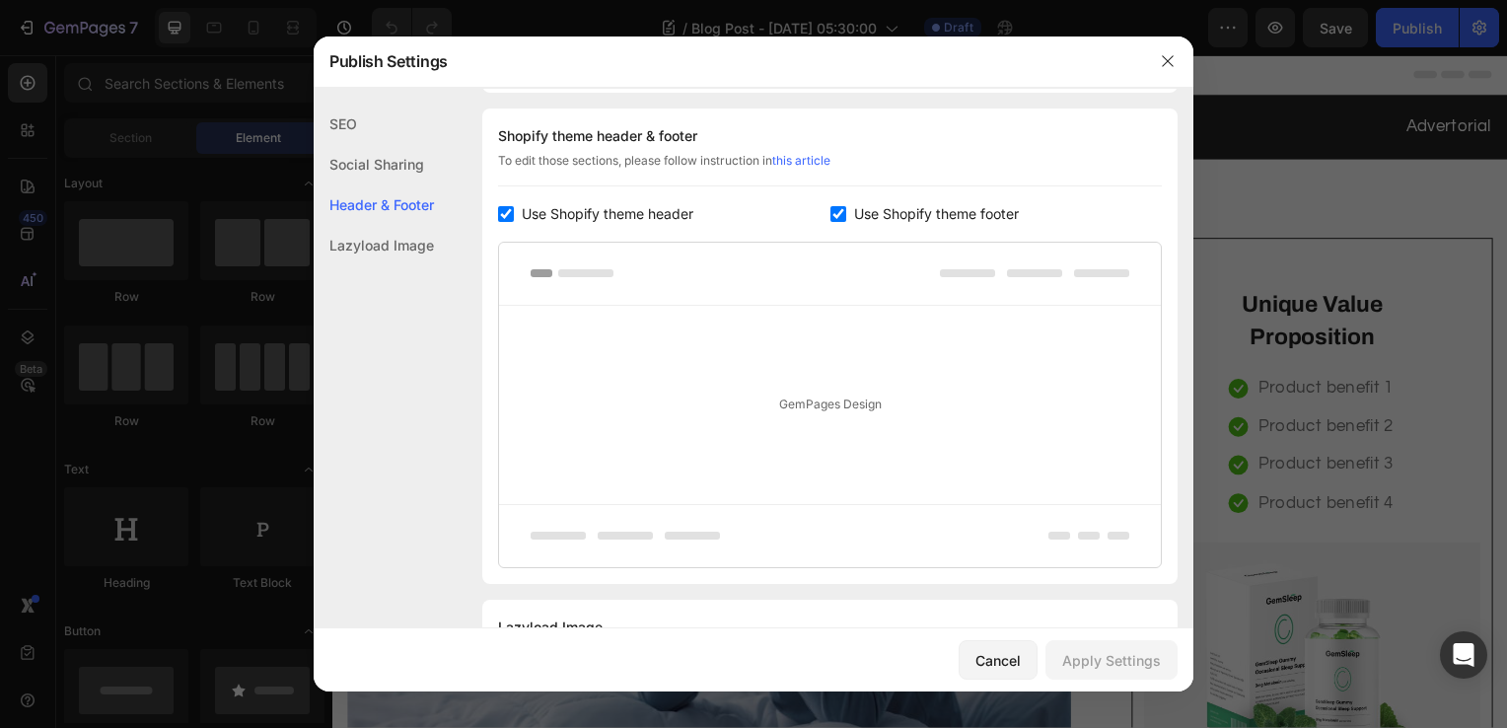
click at [821, 389] on div "GemPages Design" at bounding box center [830, 405] width 662 height 198
click at [887, 408] on div "GemPages Design" at bounding box center [830, 405] width 662 height 198
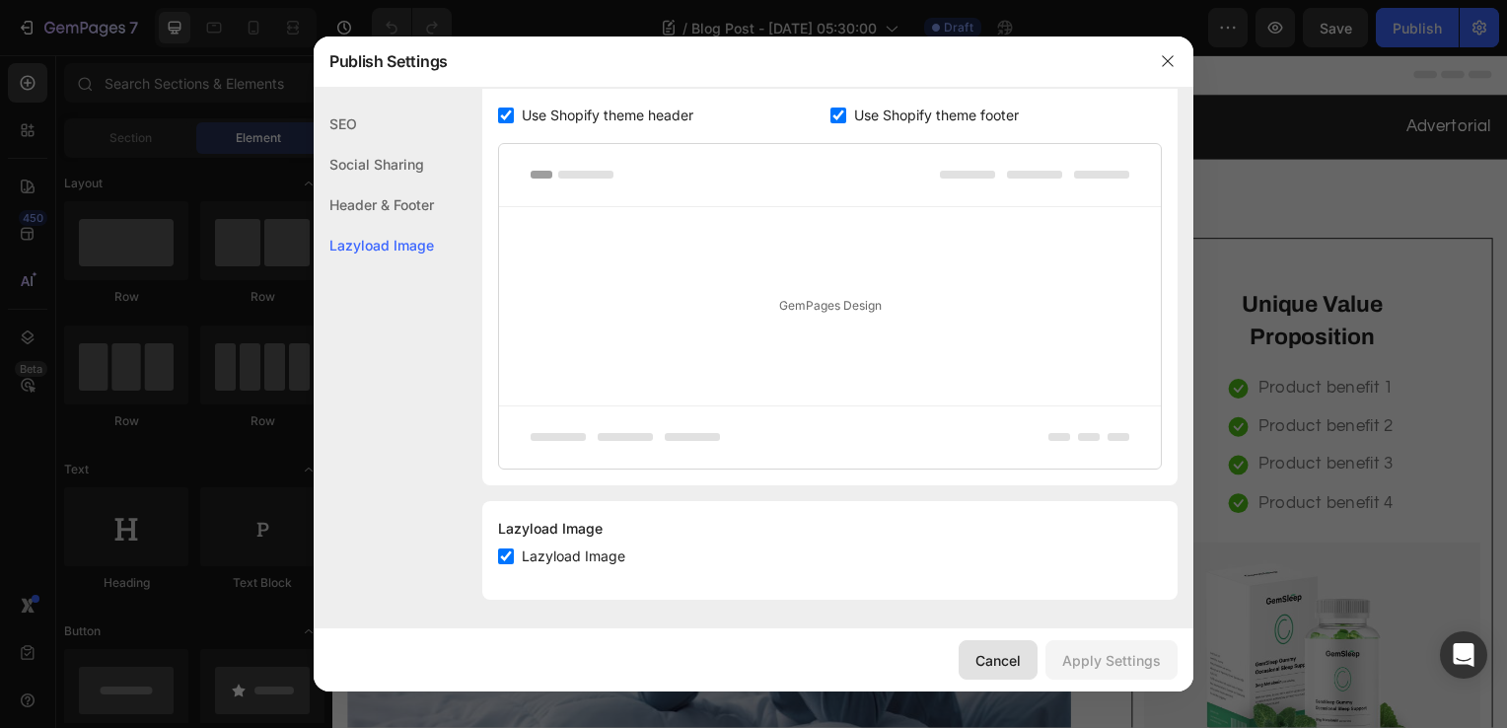
click at [972, 663] on button "Cancel" at bounding box center [998, 659] width 79 height 39
drag, startPoint x: 1304, startPoint y: 718, endPoint x: 977, endPoint y: 668, distance: 331.3
click at [977, 668] on img at bounding box center [711, 590] width 729 height 409
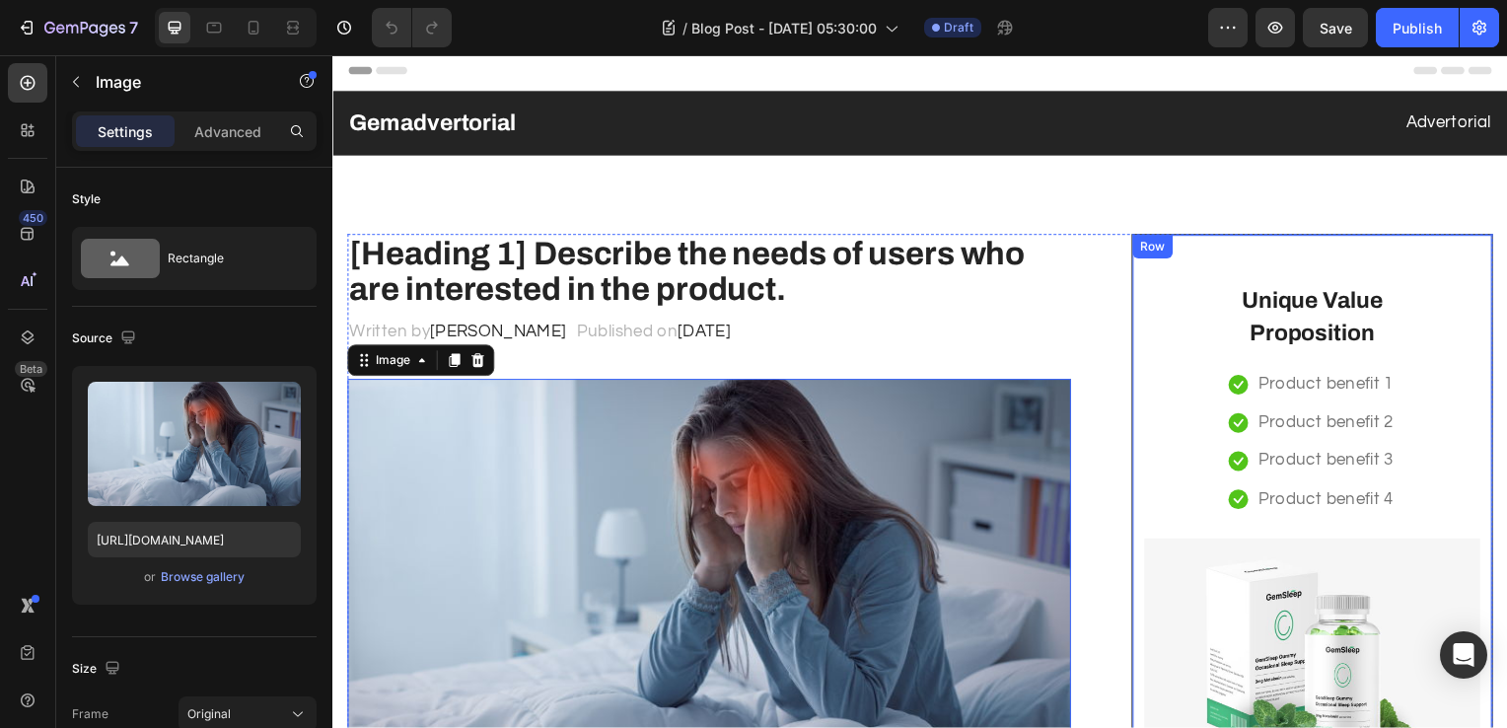
scroll to position [0, 0]
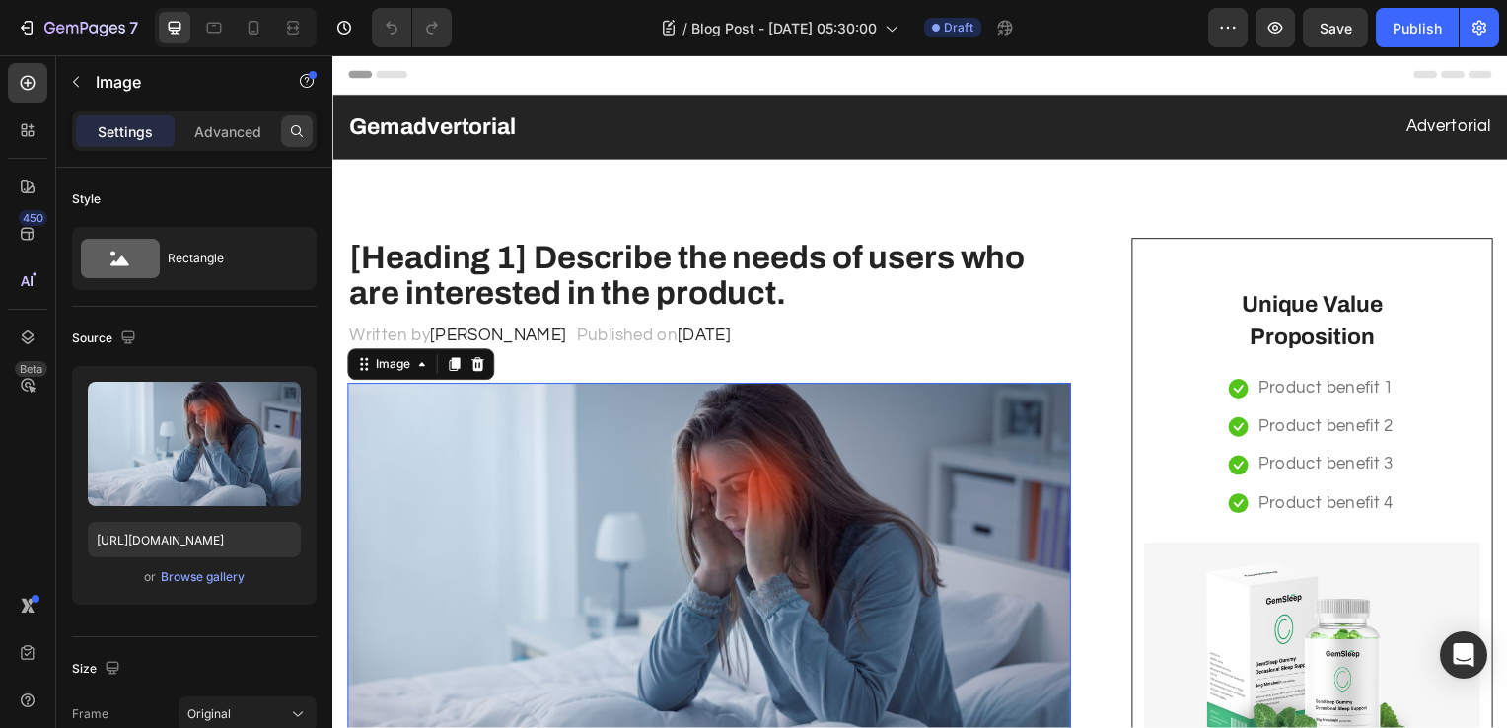
click at [288, 129] on div at bounding box center [297, 131] width 32 height 32
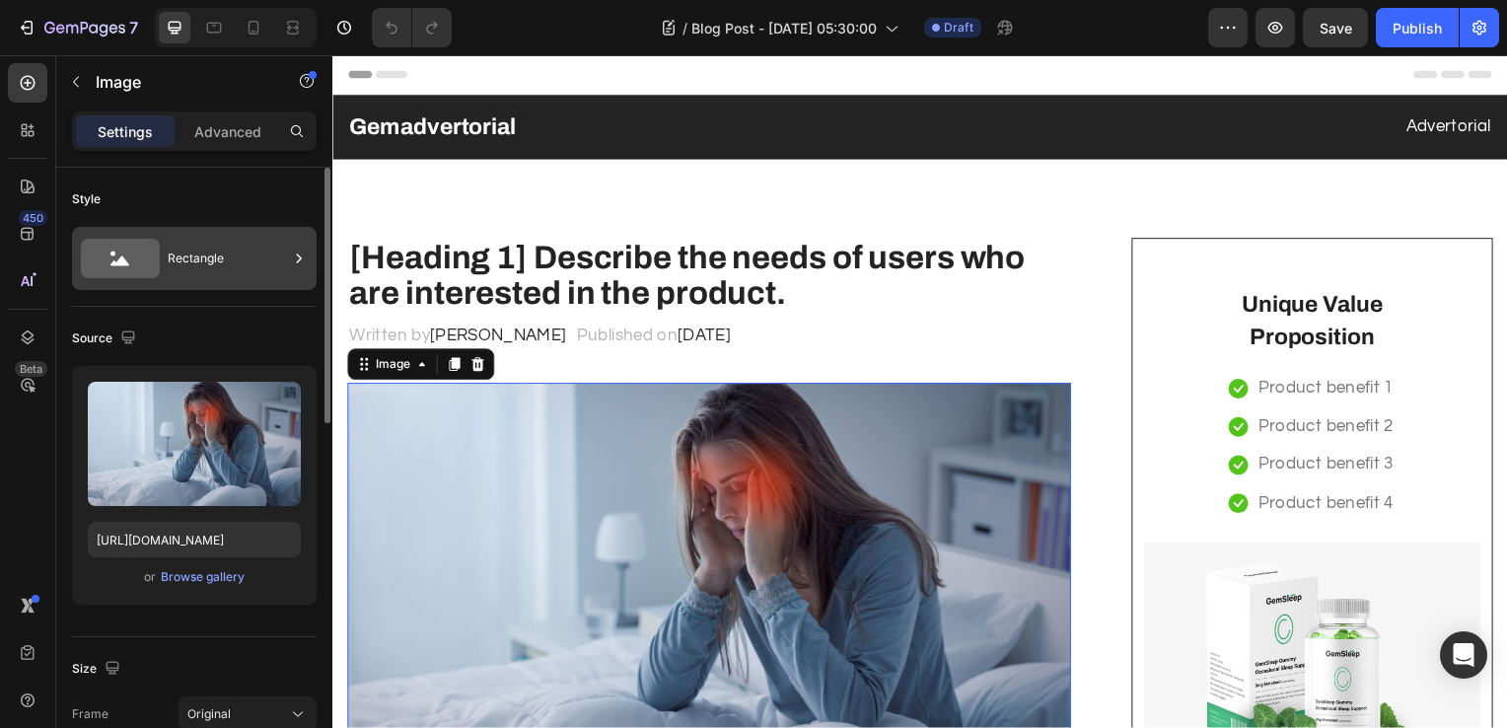
click at [168, 270] on div "Rectangle" at bounding box center [228, 258] width 120 height 45
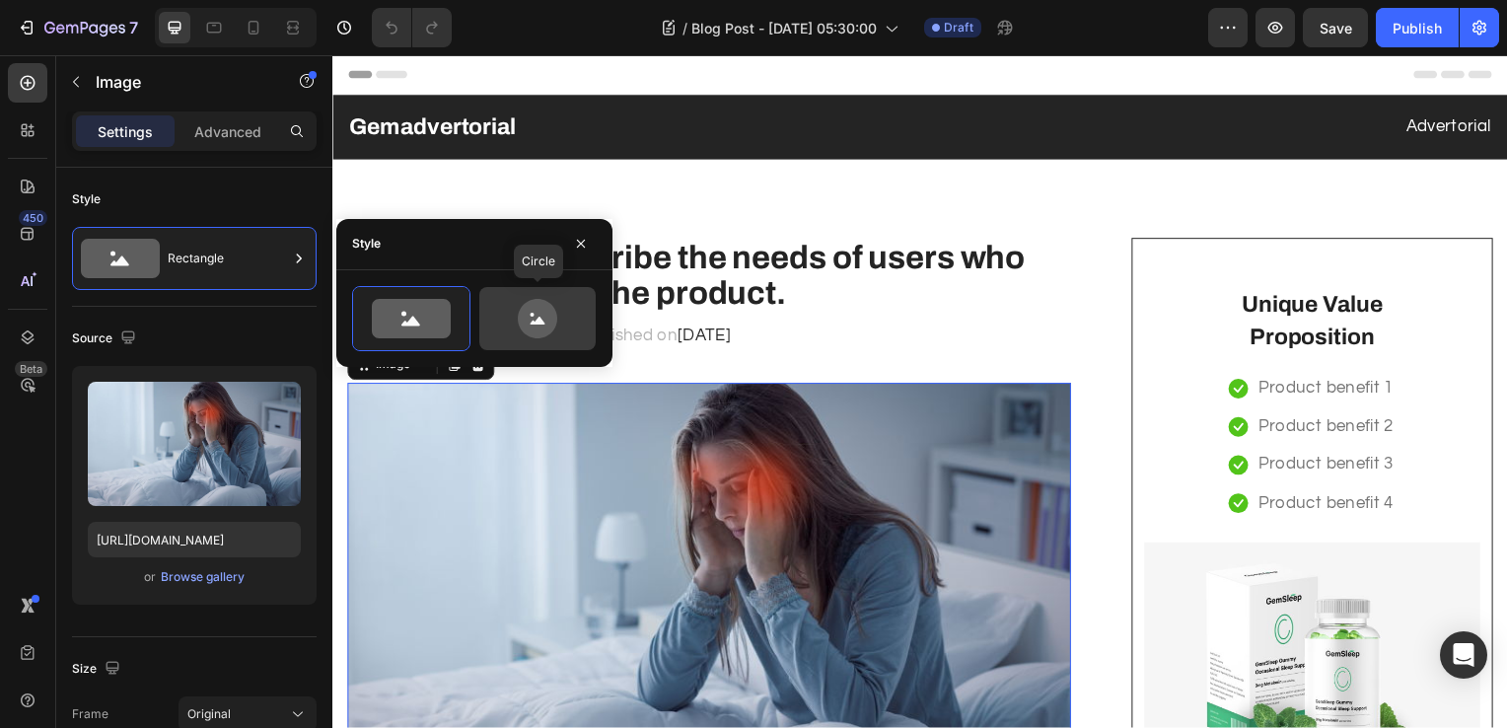
click at [513, 325] on icon at bounding box center [537, 318] width 93 height 39
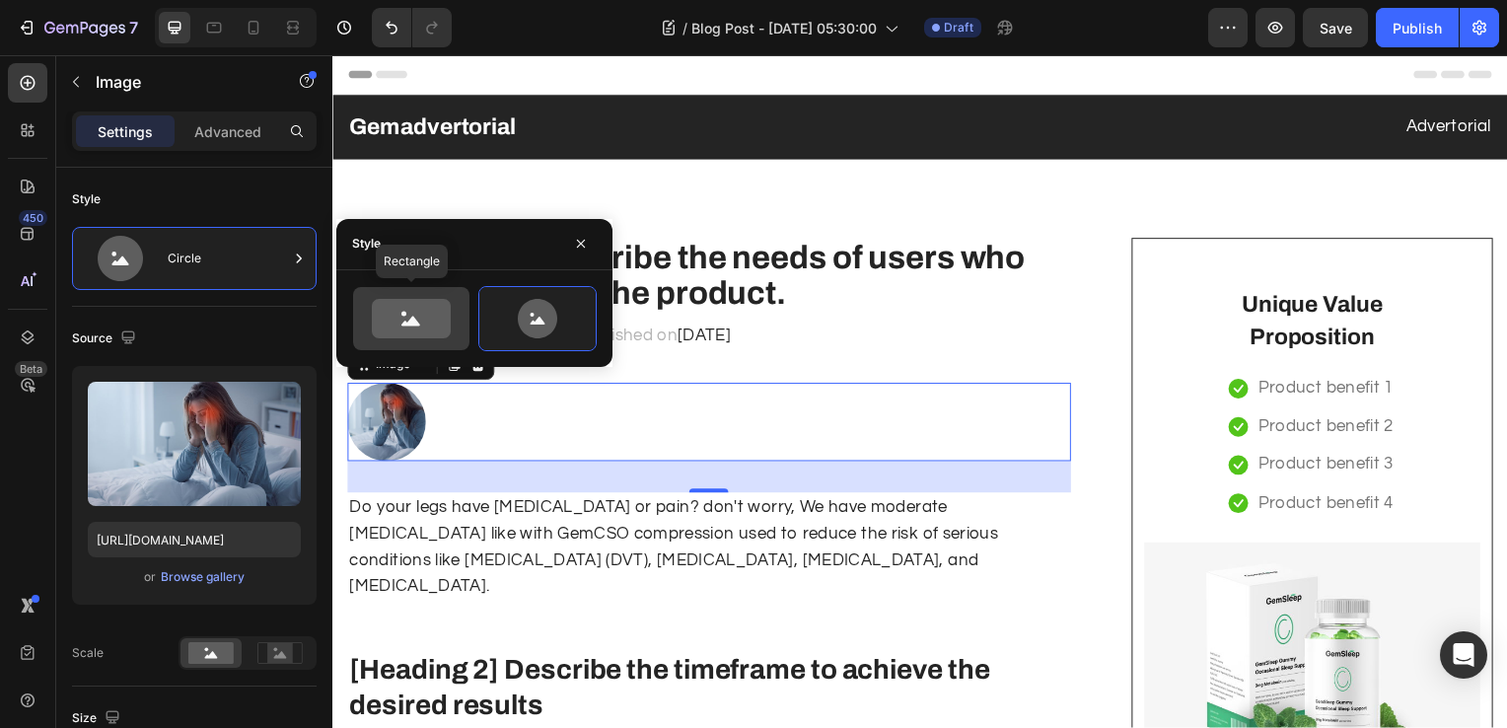
click at [440, 314] on icon at bounding box center [411, 318] width 79 height 39
type input "100"
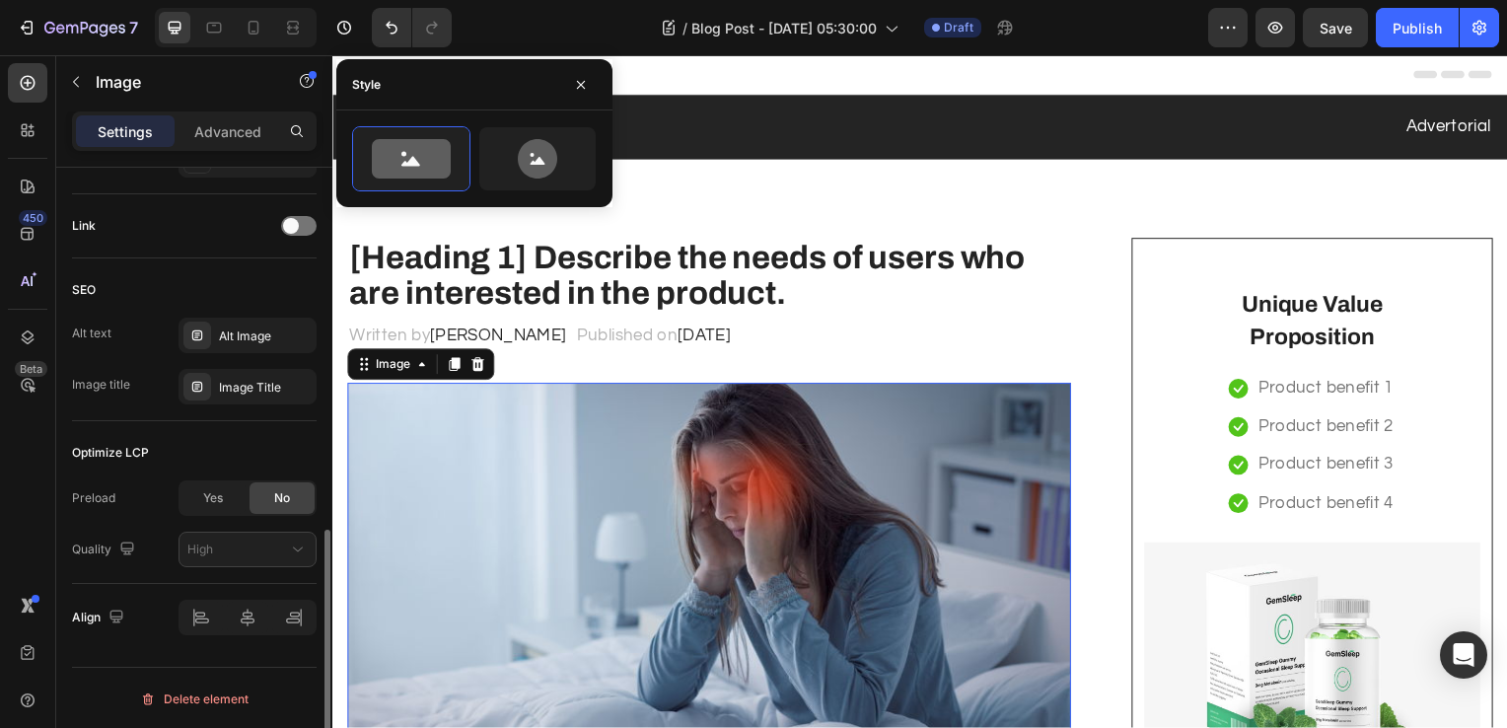
scroll to position [870, 0]
click at [37, 141] on div at bounding box center [27, 129] width 39 height 39
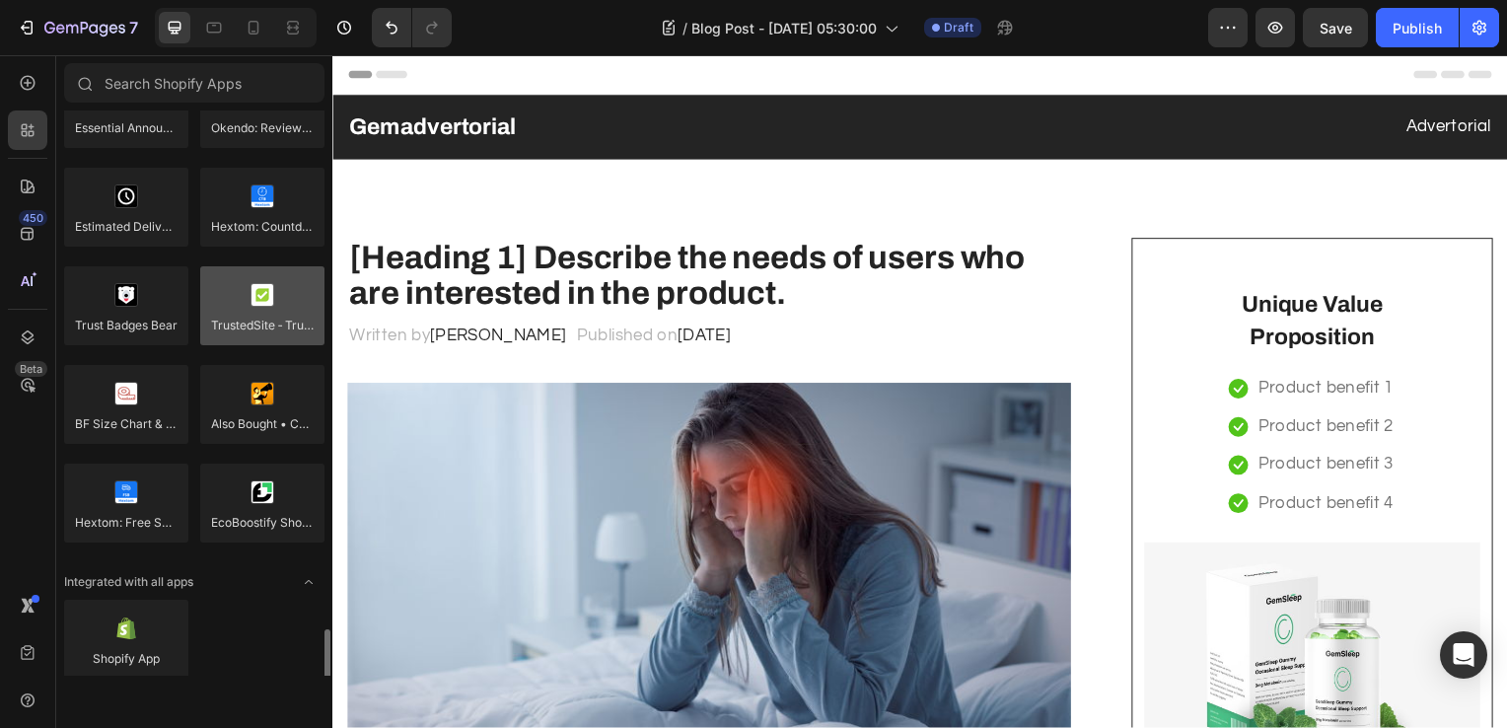
scroll to position [5670, 0]
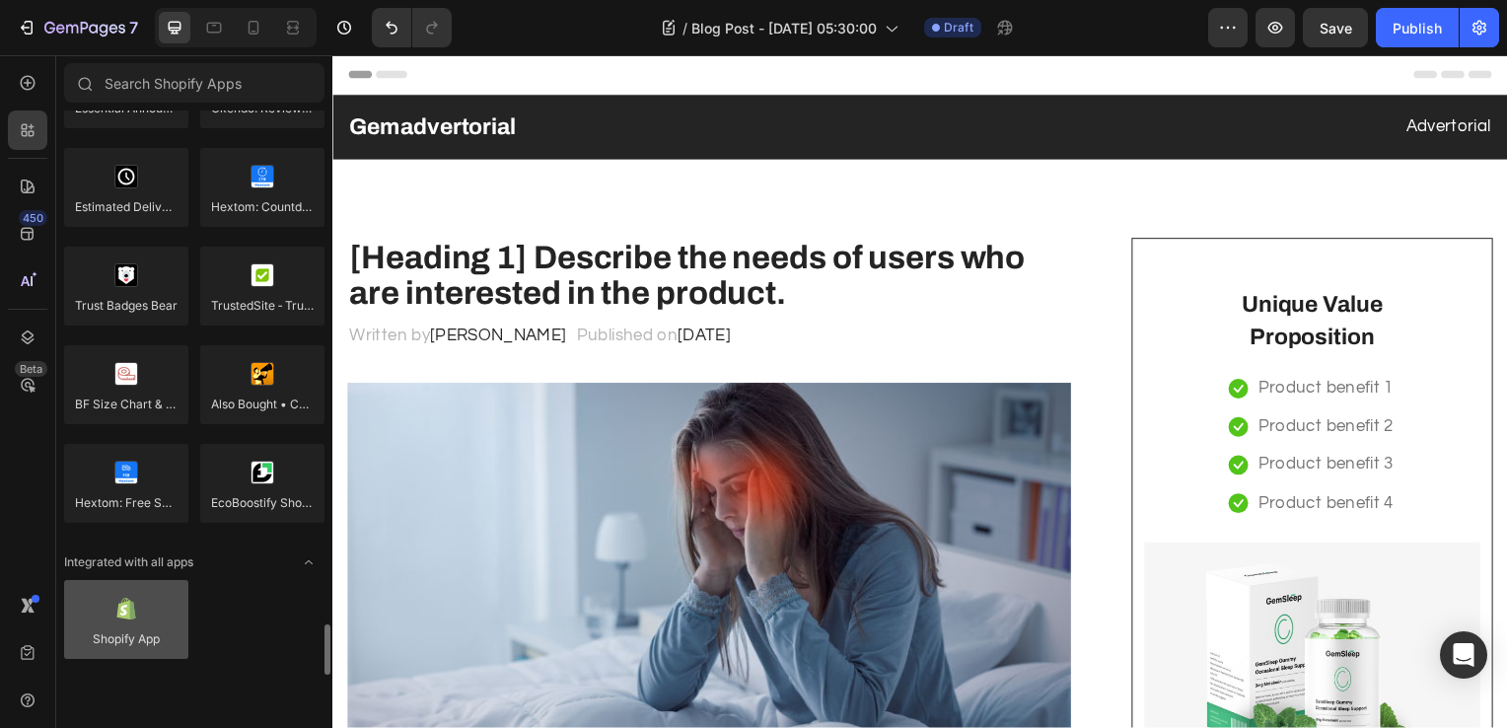
click at [154, 588] on div at bounding box center [126, 619] width 124 height 79
